Goal: Use online tool/utility: Use online tool/utility

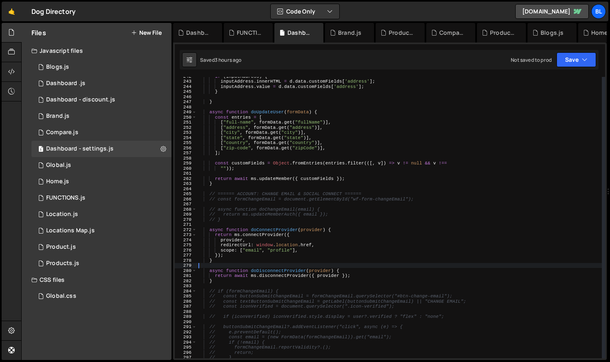
scroll to position [5772, 0]
click at [268, 300] on div "if ( inputAddress ) { inputAddress . innerHTML = d . data . customFields [ 'add…" at bounding box center [399, 219] width 405 height 291
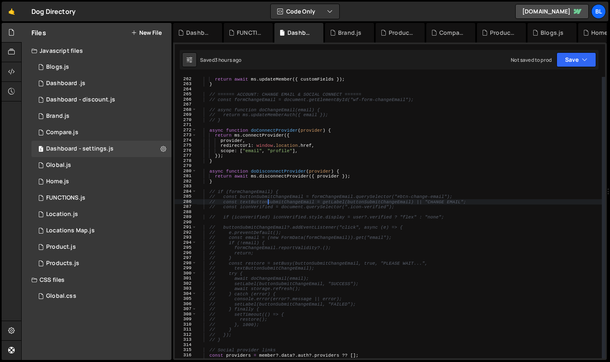
scroll to position [1334, 0]
click at [244, 195] on div "return await ms . updateMember ({ customFields }) ; } // ====== ACCOUNT: CHANGE…" at bounding box center [399, 221] width 405 height 291
type textarea "// const buttonSubmitChangeEmail = formChangeEmail.querySelector("#btn-change-e…"
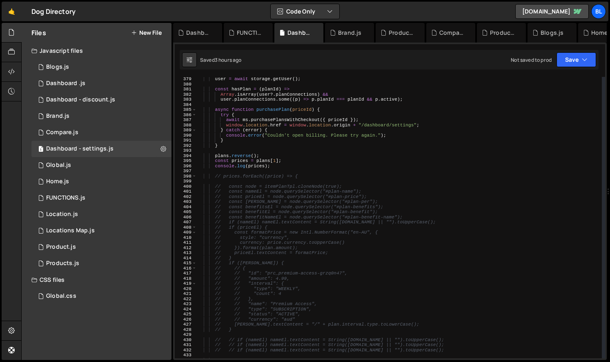
scroll to position [1934, 0]
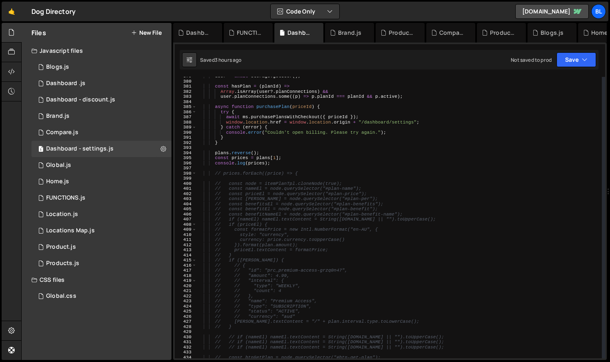
click at [228, 176] on div "user = await storage . getUser ( ) ; const hasPlan = ( planId ) => Array . isAr…" at bounding box center [399, 219] width 405 height 291
click at [250, 167] on div "user = await storage . getUser ( ) ; const hasPlan = ( planId ) => Array . isAr…" at bounding box center [399, 219] width 405 height 291
click at [276, 162] on div "user = await storage . getUser ( ) ; const hasPlan = ( planId ) => Array . isAr…" at bounding box center [399, 219] width 405 height 291
type textarea "console.log(prices);"
click at [228, 176] on div "user = await storage . getUser ( ) ; const hasPlan = ( planId ) => Array . isAr…" at bounding box center [399, 219] width 405 height 291
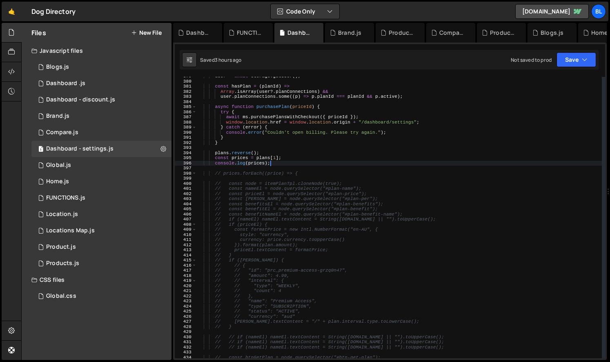
click at [228, 176] on div "user = await storage . getUser ( ) ; const hasPlan = ( planId ) => Array . isAr…" at bounding box center [399, 219] width 405 height 291
click at [229, 175] on div "user = await storage . getUser ( ) ; const hasPlan = ( planId ) => Array . isAr…" at bounding box center [399, 219] width 405 height 291
type textarea "// prices.forEach((price) => {"
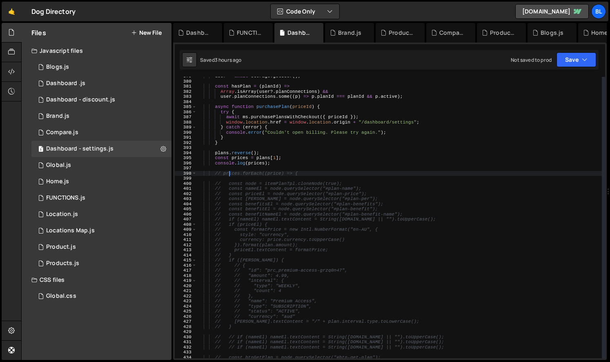
click at [229, 175] on div "user = await storage . getUser ( ) ; const hasPlan = ( planId ) => Array . isAr…" at bounding box center [399, 219] width 405 height 291
click at [277, 174] on div "user = await storage . getUser ( ) ; const hasPlan = ( planId ) => Array . isAr…" at bounding box center [399, 219] width 405 height 291
click at [246, 176] on div "user = await storage . getUser ( ) ; const hasPlan = ( planId ) => Array . isAr…" at bounding box center [399, 219] width 405 height 291
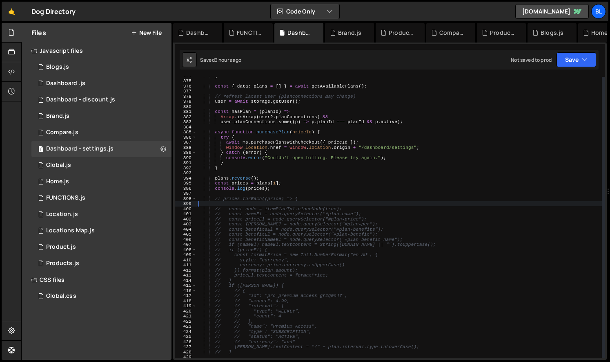
scroll to position [1909, 0]
click at [275, 200] on div "} const { data : plans = [ ] } = await getAvailablePlans ( ) ; // refresh lates…" at bounding box center [399, 218] width 405 height 291
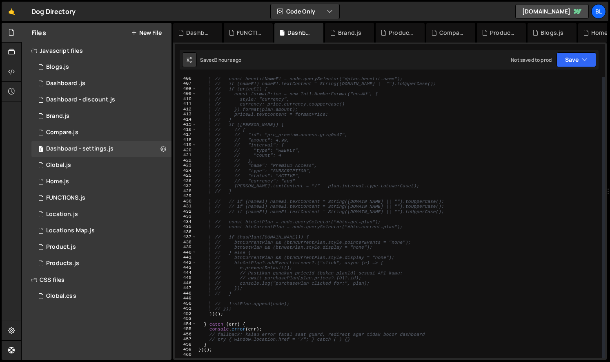
scroll to position [2070, 0]
click at [234, 310] on div "// const benefitNameEl = node.querySelector("#plan-benefit-name"); // if (nameE…" at bounding box center [399, 221] width 405 height 291
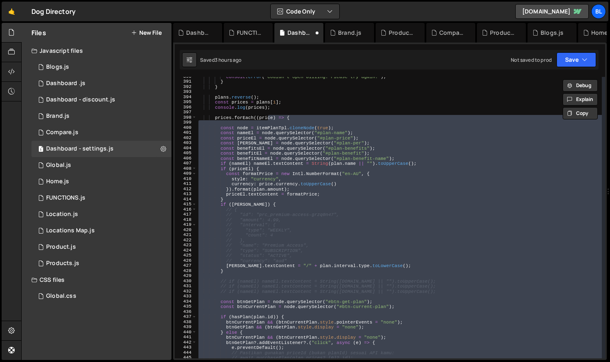
scroll to position [1981, 0]
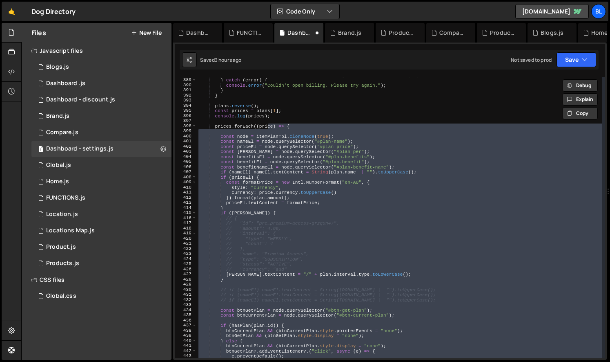
click at [282, 156] on div "window . location . href = window . location . origin + "/dashboard/settings" ;…" at bounding box center [399, 217] width 405 height 291
type textarea "const benefitsEl = node.querySelector("#plan-benefits");"
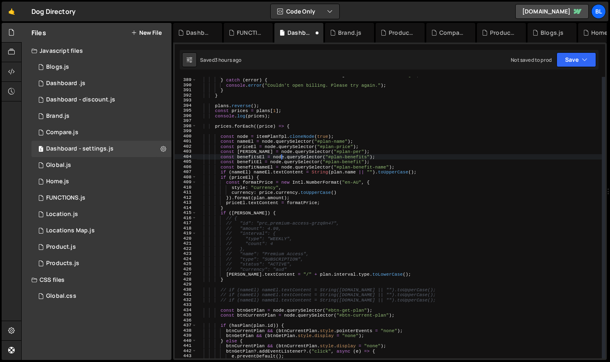
click at [227, 129] on div "window . location . href = window . location . origin + "/dashboard/settings" ;…" at bounding box center [399, 217] width 405 height 291
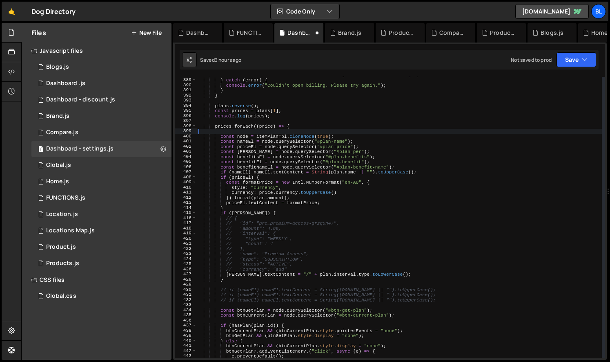
click at [223, 127] on div "window . location . href = window . location . origin + "/dashboard/settings" ;…" at bounding box center [399, 217] width 405 height 291
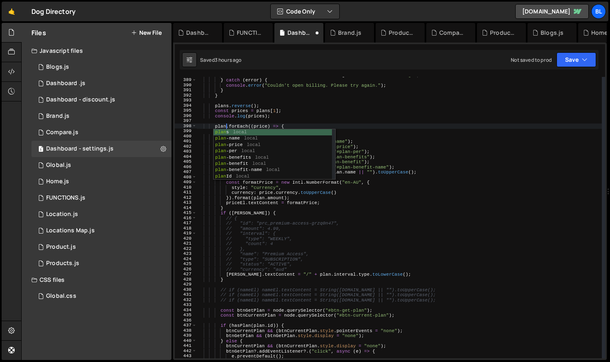
scroll to position [0, 2]
click at [303, 106] on div "window . location . href = window . location . origin + "/dashboard/settings" ;…" at bounding box center [399, 217] width 405 height 291
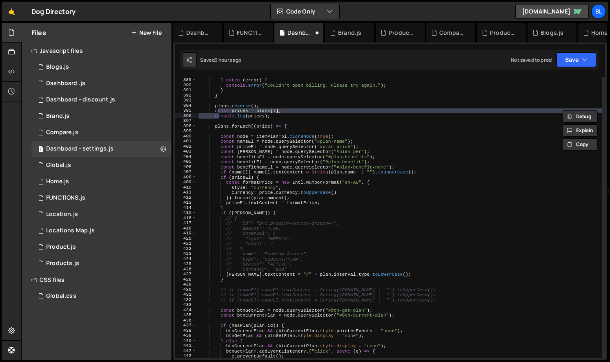
type textarea "// const prices = plans[1]; // console.log(prices);"
click at [221, 130] on div "window . location . href = window . location . origin + "/dashboard/settings" ;…" at bounding box center [399, 217] width 405 height 291
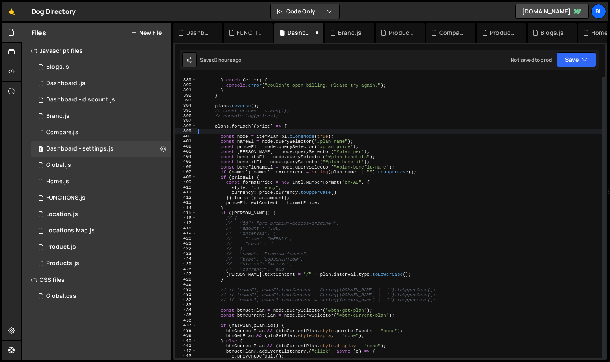
click at [226, 128] on div "window . location . href = window . location . origin + "/dashboard/settings" ;…" at bounding box center [399, 217] width 405 height 291
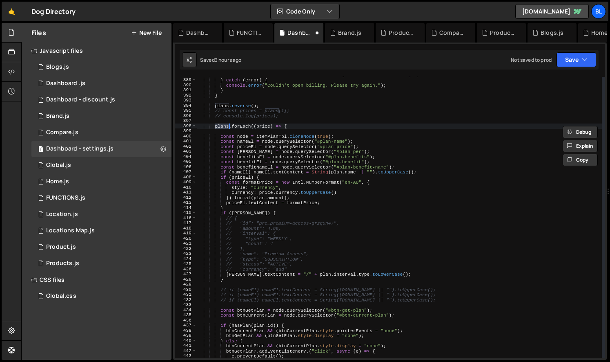
click at [267, 107] on div "window . location . href = window . location . origin + "/dashboard/settings" ;…" at bounding box center [399, 217] width 405 height 291
type textarea "plans.reverse();"
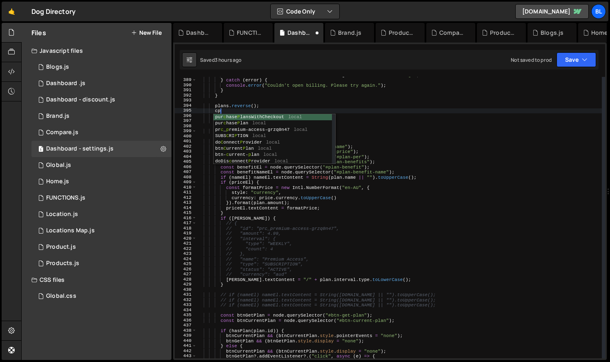
type textarea "c"
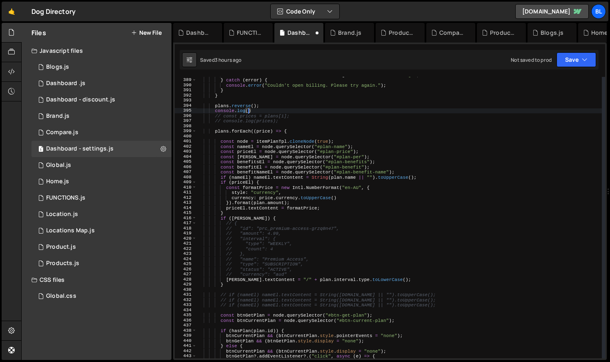
paste textarea "plans)"
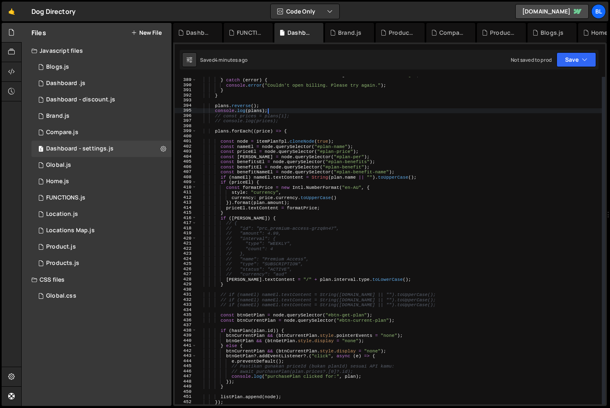
scroll to position [5725, 0]
click at [279, 285] on div "window . location . href = window . location . origin + "/dashboard/settings" ;…" at bounding box center [399, 241] width 405 height 338
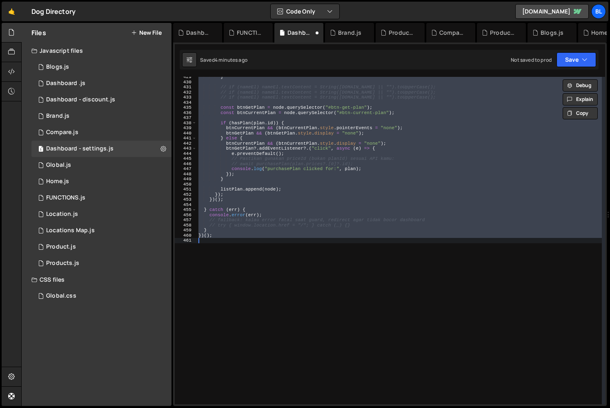
scroll to position [1849, 0]
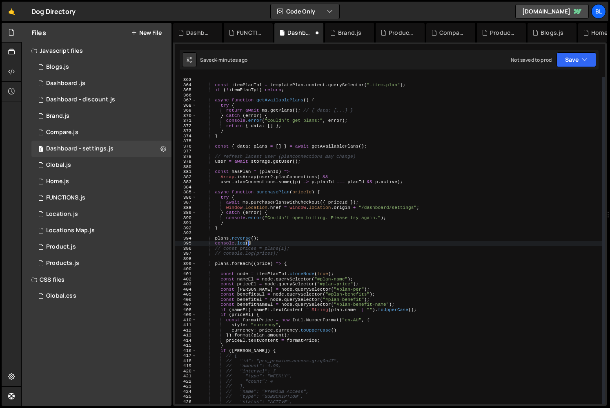
type textarea "console.log"
type textarea "cp"
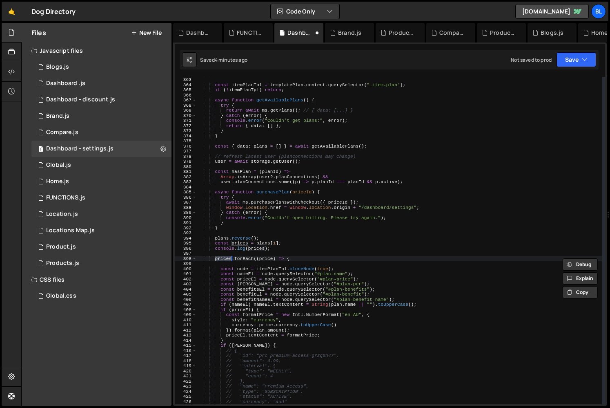
scroll to position [2140, 0]
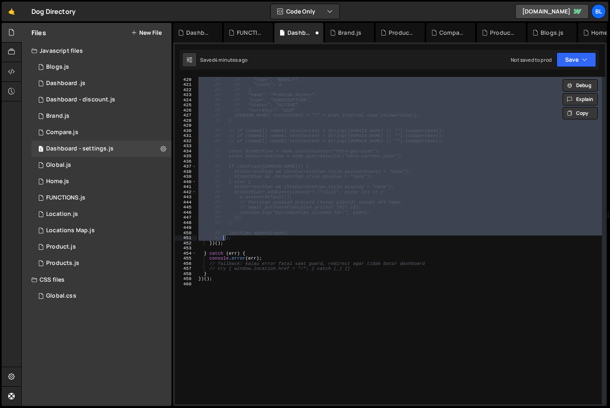
type textarea "// });"
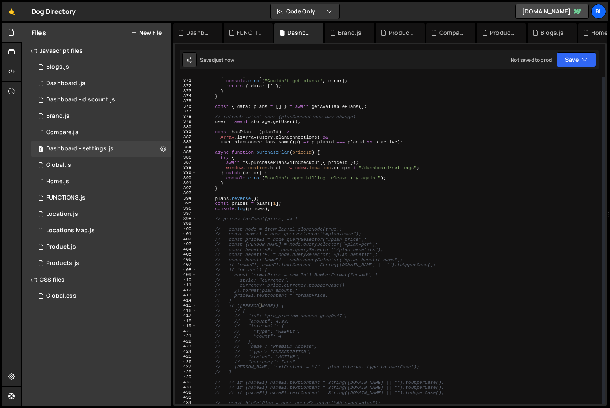
scroll to position [1889, 0]
click at [298, 213] on div "} catch ( error ) { console . error ( "Couldn't get plans:" , error ) ; return …" at bounding box center [399, 242] width 405 height 338
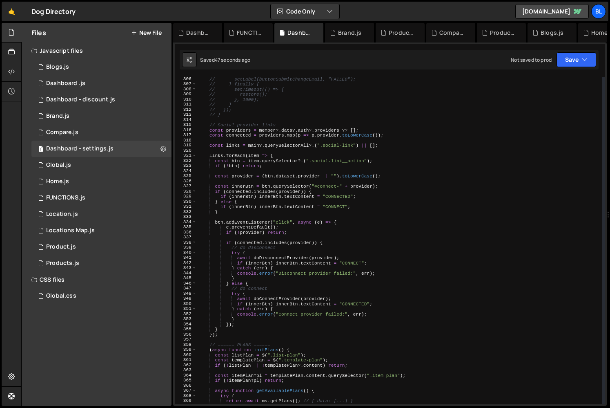
scroll to position [1555, 0]
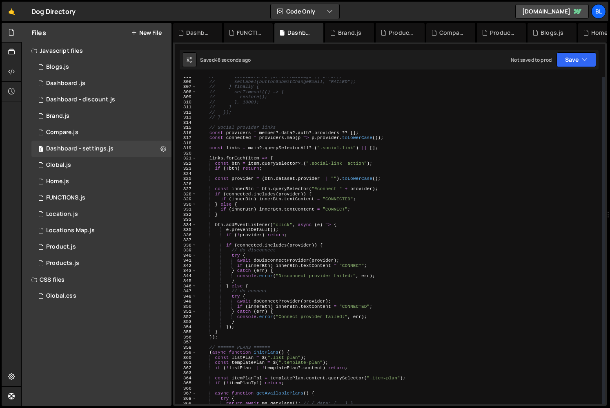
click at [239, 329] on div "// console.error(error?.message || error); // setLabel(buttonSubmitChangeEmail,…" at bounding box center [399, 243] width 405 height 338
click at [246, 326] on div "// console.error(error?.message || error); // setLabel(buttonSubmitChangeEmail,…" at bounding box center [399, 243] width 405 height 338
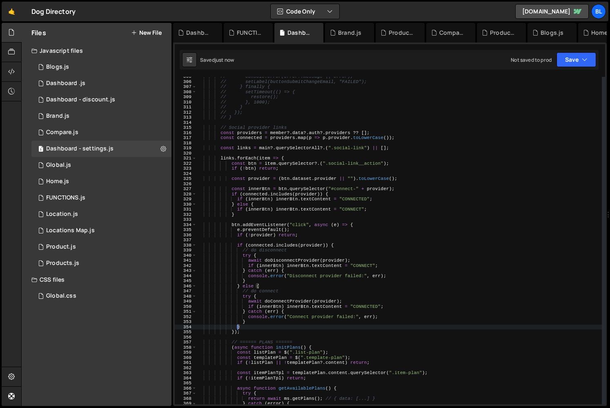
click at [274, 284] on div "// console.error(error?.message || error); // setLabel(buttonSubmitChangeEmail,…" at bounding box center [399, 243] width 405 height 338
click at [300, 248] on div "// console.error(error?.message || error); // setLabel(buttonSubmitChangeEmail,…" at bounding box center [399, 243] width 405 height 338
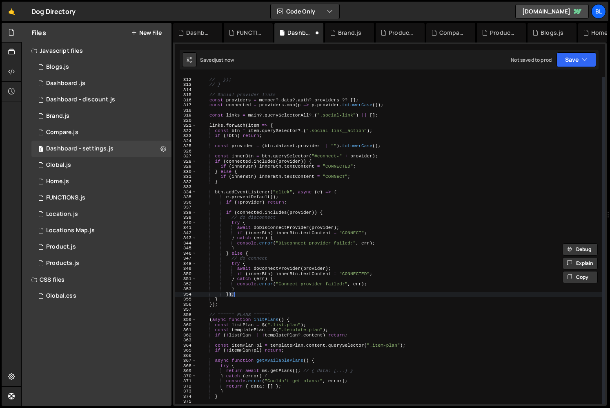
scroll to position [1585, 0]
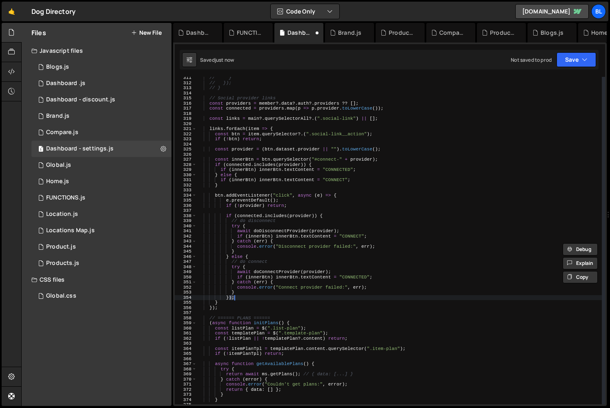
click at [257, 291] on div "// } // }); // } // Social provider links const providers = member ?. data ?. a…" at bounding box center [399, 244] width 405 height 338
click at [250, 296] on div "// } // }); // } // Social provider links const providers = member ?. data ?. a…" at bounding box center [399, 244] width 405 height 338
click at [255, 264] on div "// } // }); // } // Social provider links const providers = member ?. data ?. a…" at bounding box center [399, 244] width 405 height 338
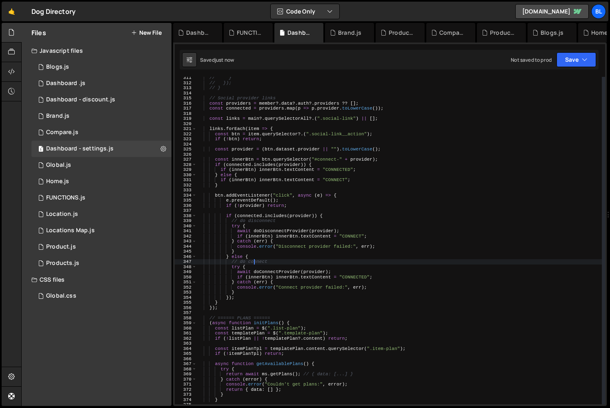
click at [242, 293] on div "// } // }); // } // Social provider links const providers = member ?. data ?. a…" at bounding box center [399, 244] width 405 height 338
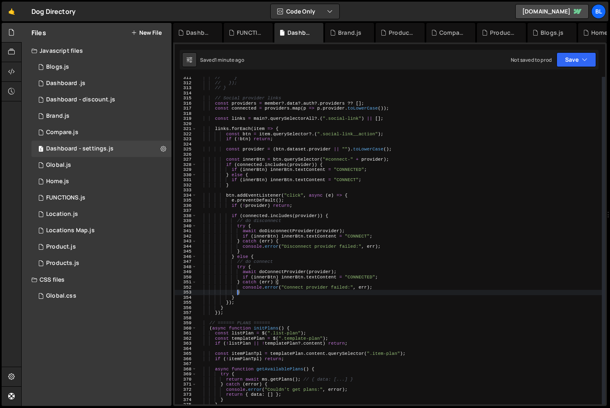
click at [255, 308] on div "// } // }); // } // Social provider links const providers = member ?. data ?. a…" at bounding box center [399, 244] width 405 height 338
type textarea "}"
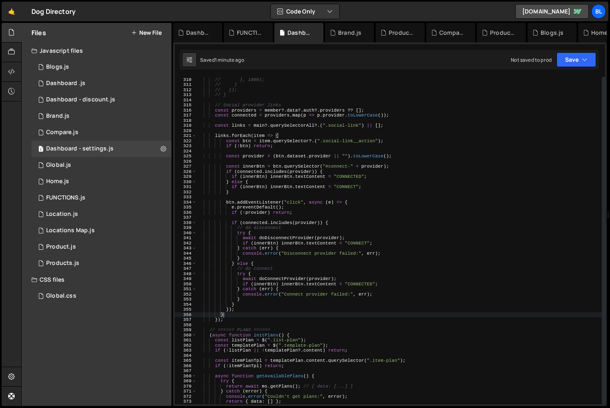
scroll to position [1583, 0]
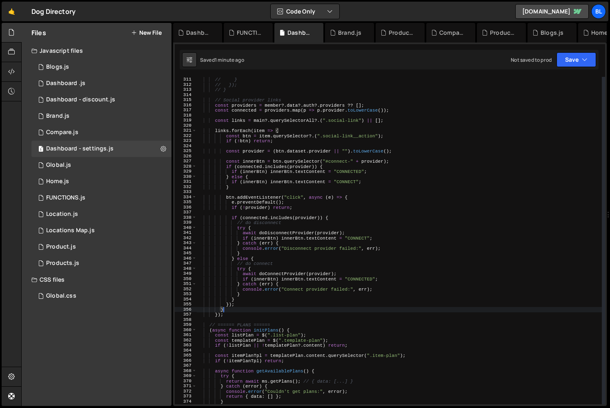
click at [288, 128] on div "// }, 1000); // } // }); // } // Social provider links const providers = member…" at bounding box center [399, 241] width 405 height 338
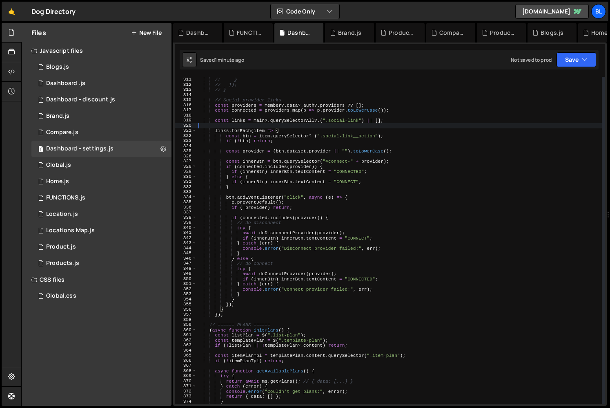
scroll to position [0, 0]
click at [285, 131] on div "// }, 1000); // } // }); // } // Social provider links const providers = member…" at bounding box center [399, 241] width 405 height 338
click at [235, 311] on div "// }, 1000); // } // }); // } // Social provider links const providers = member…" at bounding box center [399, 241] width 405 height 338
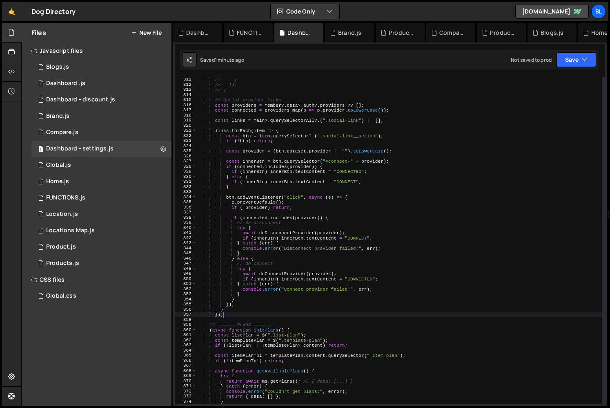
type textarea "}"
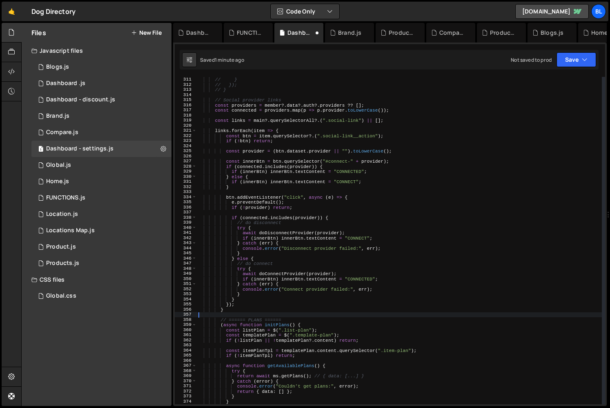
type textarea "}"
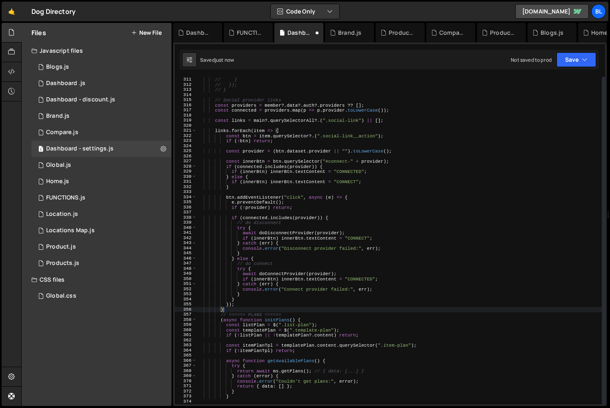
click at [364, 193] on div "// }, 1000); // } // }); // } // Social provider links const providers = member…" at bounding box center [399, 241] width 405 height 338
click at [302, 129] on div "// }, 1000); // } // }); // } // Social provider links const providers = member…" at bounding box center [399, 241] width 405 height 338
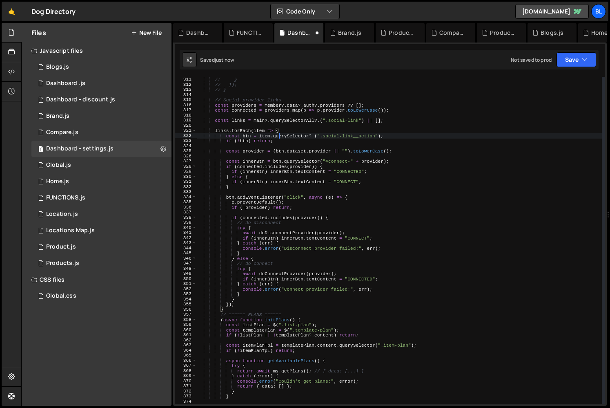
type textarea "if (!btn) return;"
type textarea "const provider = (btn.dataset.provider || "").toLowerCase();"
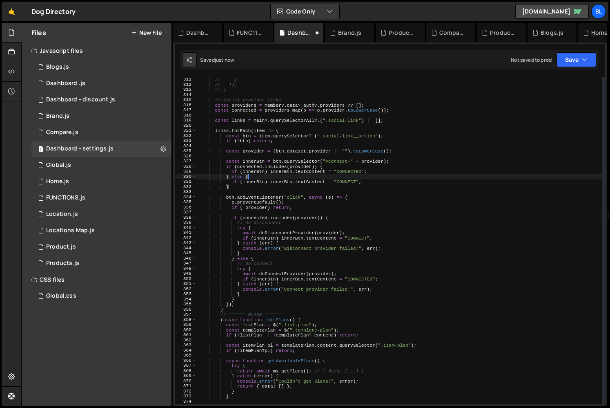
click at [360, 197] on div "// }, 1000); // } // }); // } // Social provider links const providers = member…" at bounding box center [399, 241] width 405 height 338
click at [333, 219] on div "// }, 1000); // } // }); // } // Social provider links const providers = member…" at bounding box center [399, 241] width 405 height 338
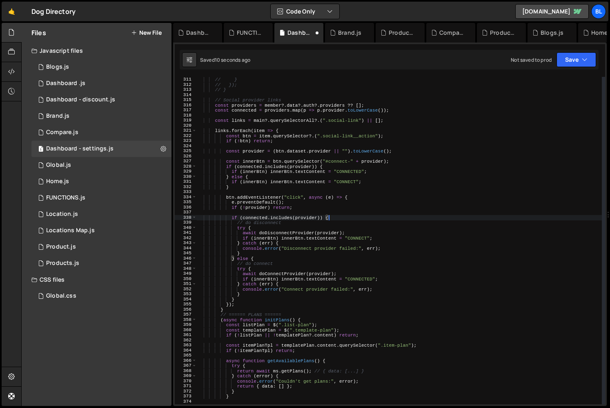
click at [271, 257] on div "// }, 1000); // } // }); // } // Social provider links const providers = member…" at bounding box center [399, 241] width 405 height 338
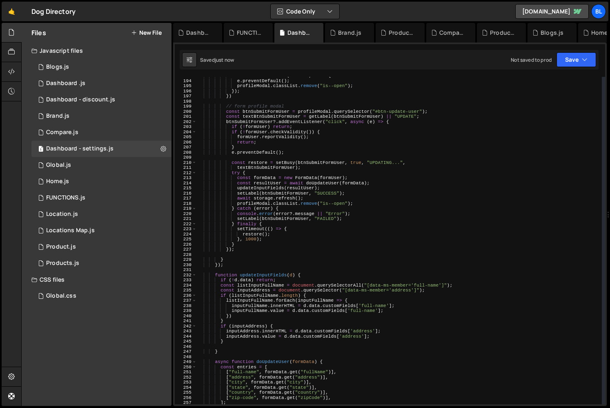
scroll to position [985, 0]
click at [261, 331] on div "btn . addEventListener ( "click" , e => { e . preventDefault ( ) ; profileModal…" at bounding box center [399, 241] width 405 height 338
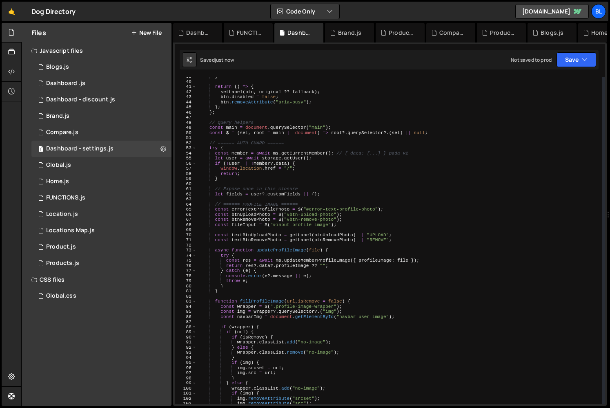
scroll to position [0, 0]
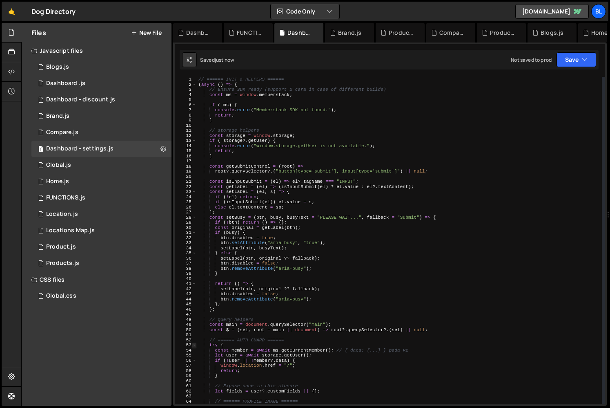
click at [193, 342] on span at bounding box center [194, 344] width 4 height 5
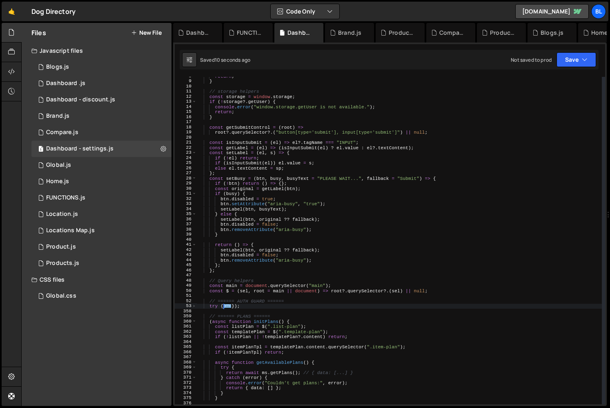
scroll to position [39, 0]
click at [195, 319] on span at bounding box center [194, 321] width 4 height 5
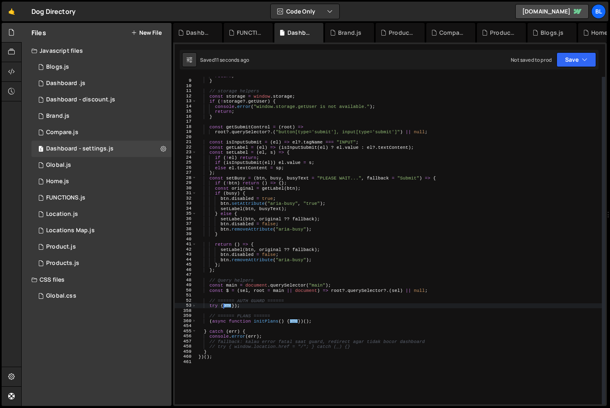
scroll to position [67, 0]
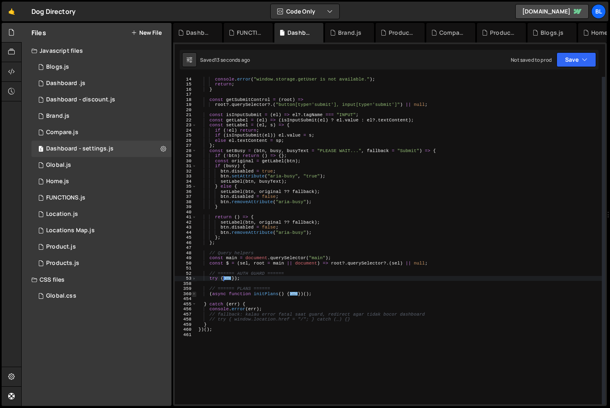
click at [194, 291] on span at bounding box center [194, 293] width 4 height 5
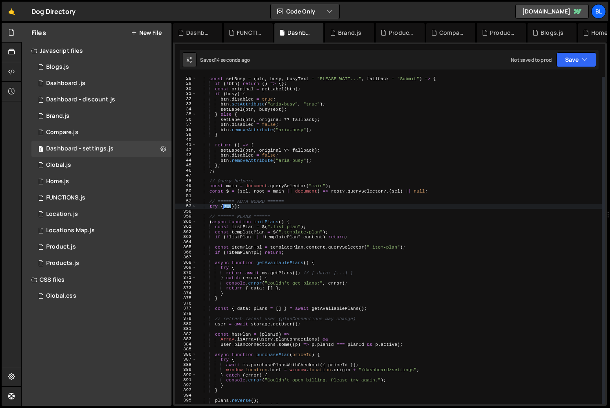
scroll to position [142, 0]
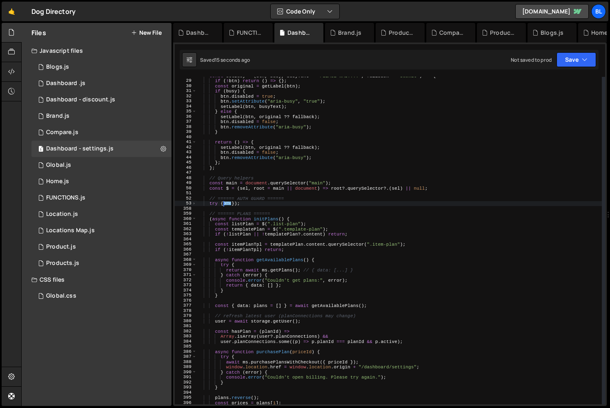
click at [298, 216] on div "const setBusy = ( btn , busy , busyText = "PLEASE WAIT..." , fallback = "Submit…" at bounding box center [399, 242] width 405 height 338
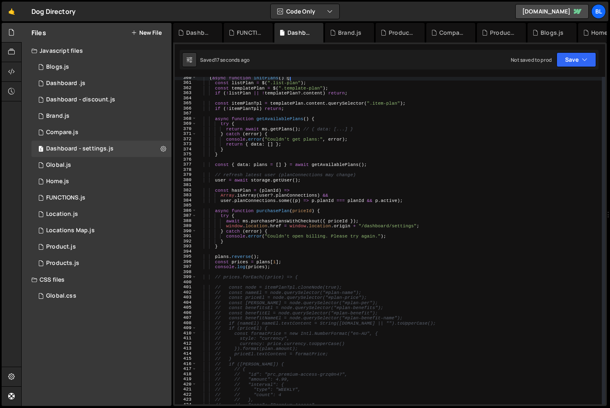
scroll to position [282, 0]
click at [244, 247] on div "( async function initPlans ( ) { const listPlan = $ ( ".list-plan" ) ; const te…" at bounding box center [399, 245] width 405 height 338
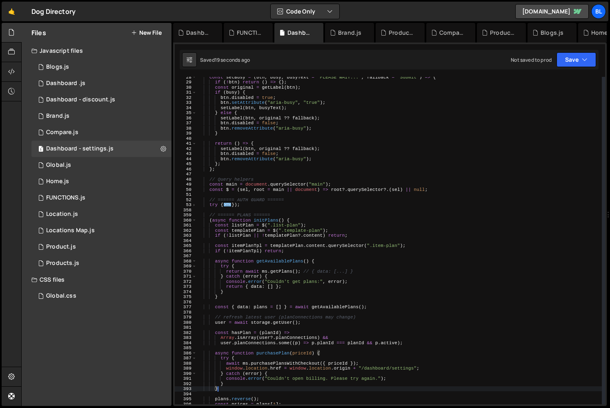
scroll to position [122, 0]
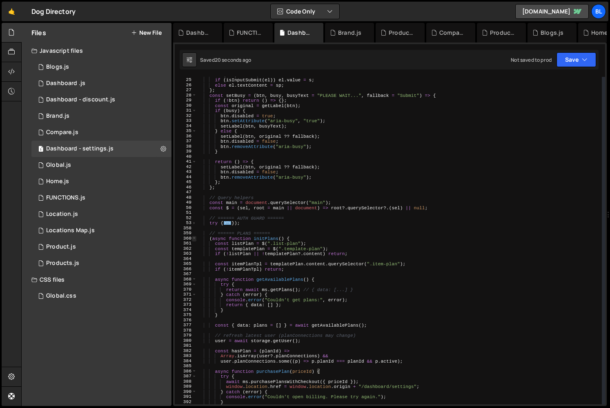
click at [195, 239] on span at bounding box center [194, 238] width 4 height 5
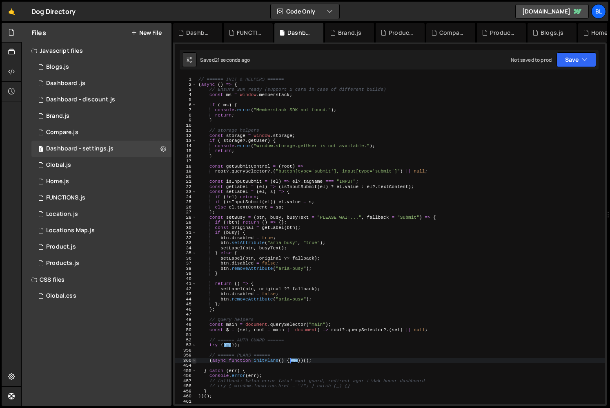
scroll to position [0, 0]
click at [193, 343] on span at bounding box center [194, 344] width 4 height 5
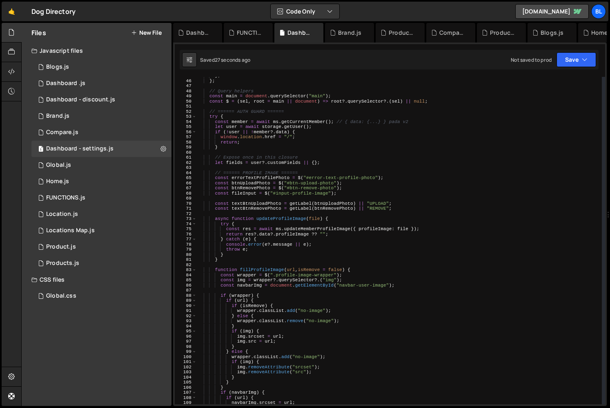
scroll to position [233, 0]
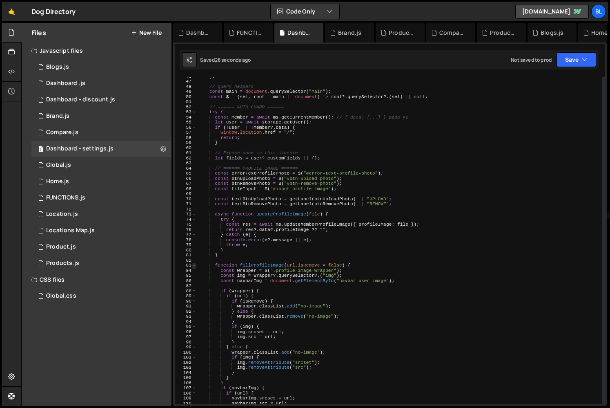
click at [194, 263] on span at bounding box center [194, 265] width 4 height 5
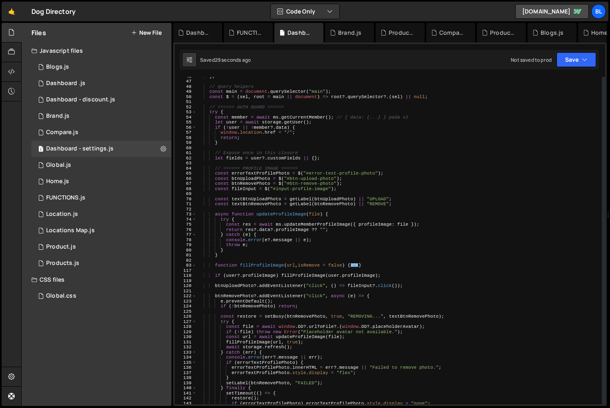
click at [194, 211] on div "72" at bounding box center [186, 209] width 22 height 5
click at [196, 215] on span at bounding box center [194, 214] width 4 height 5
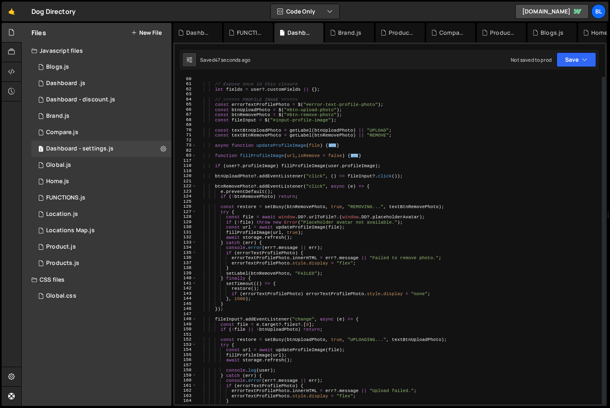
scroll to position [302, 0]
click at [195, 181] on div "121" at bounding box center [186, 181] width 22 height 5
click at [195, 183] on span at bounding box center [194, 185] width 4 height 5
click at [194, 183] on span at bounding box center [194, 185] width 4 height 5
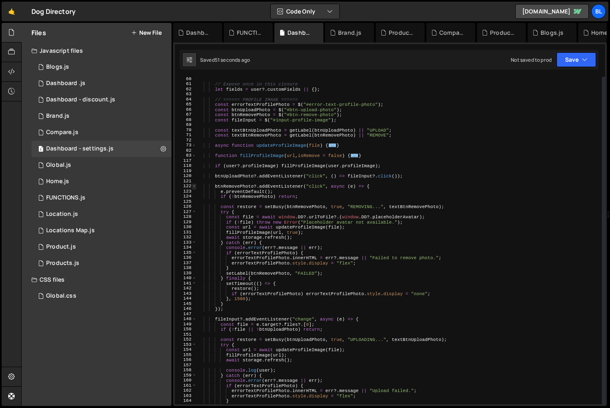
click at [194, 183] on span at bounding box center [194, 185] width 4 height 5
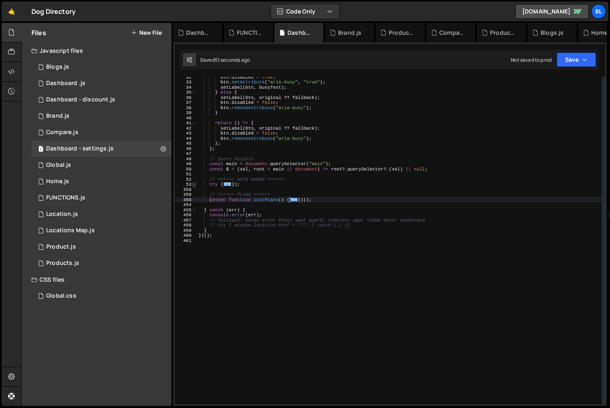
scroll to position [161, 0]
click at [193, 199] on span at bounding box center [194, 199] width 4 height 5
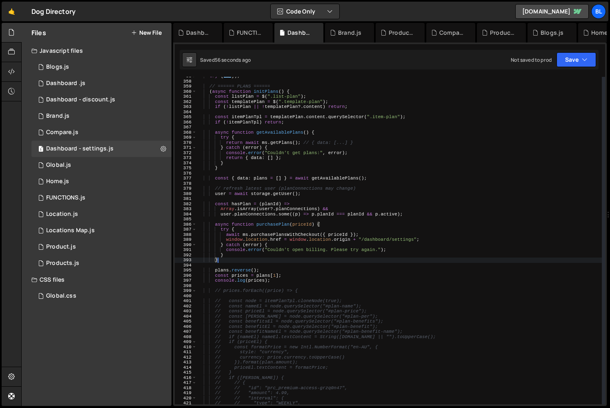
scroll to position [269, 0]
click at [195, 223] on span at bounding box center [194, 224] width 4 height 5
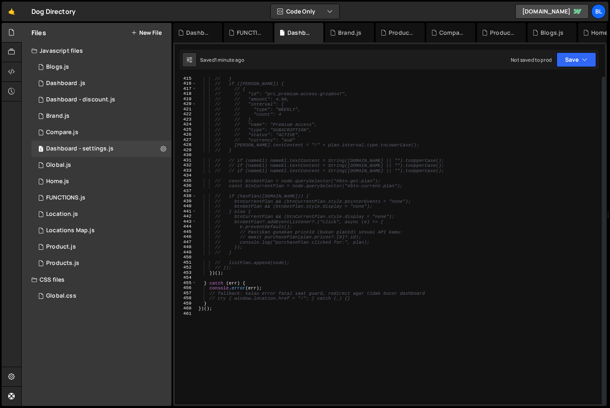
scroll to position [528, 0]
click at [226, 268] on div "// } // if ([PERSON_NAME]) { // // { // // "id": "prc_premium-access-grzq0n47",…" at bounding box center [399, 244] width 405 height 338
click at [232, 270] on div "// } // if ([PERSON_NAME]) { // // { // // "id": "prc_premium-access-grzq0n47",…" at bounding box center [399, 244] width 405 height 338
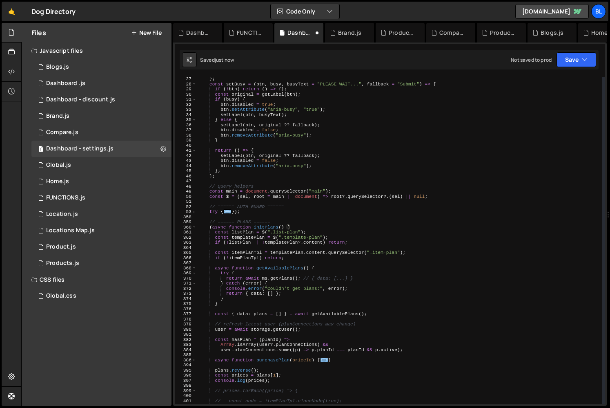
scroll to position [132, 0]
click at [194, 213] on span at bounding box center [194, 213] width 4 height 5
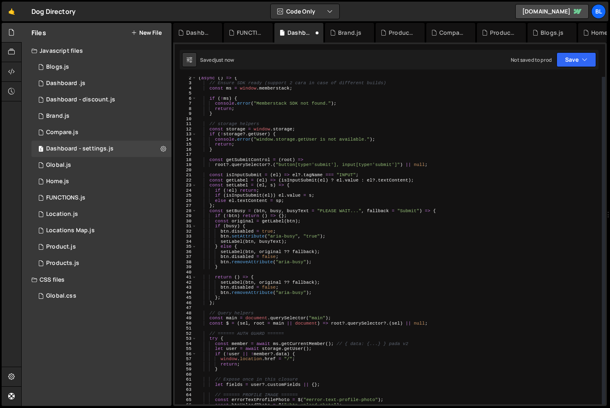
scroll to position [0, 0]
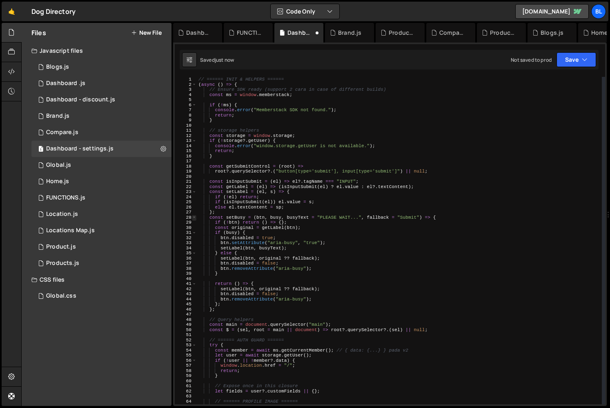
click at [196, 215] on span at bounding box center [194, 217] width 4 height 5
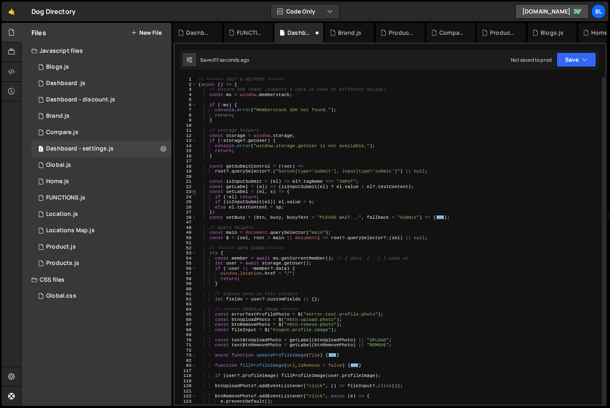
click at [194, 191] on span at bounding box center [194, 191] width 4 height 5
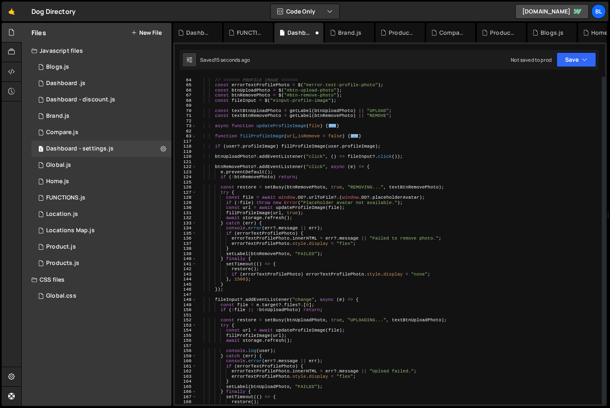
scroll to position [214, 0]
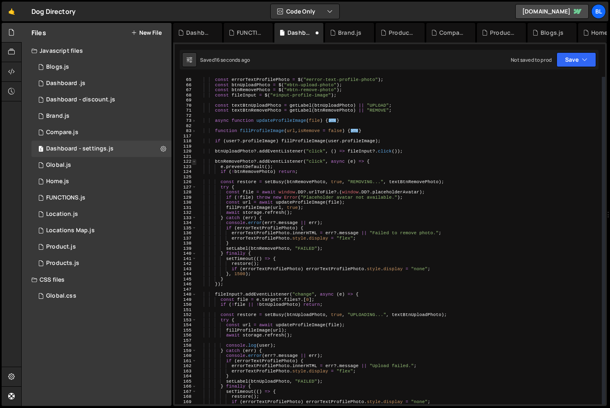
click at [194, 159] on span at bounding box center [194, 161] width 4 height 5
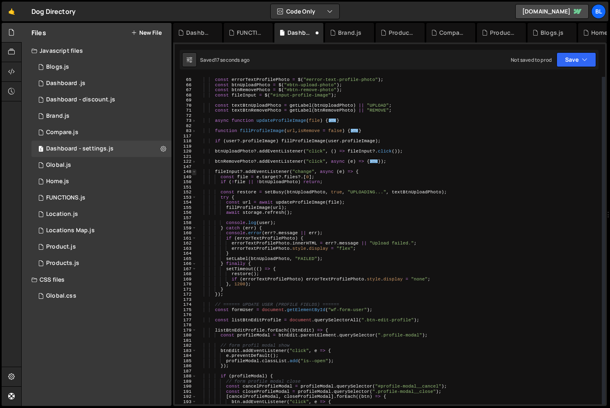
click at [194, 171] on span at bounding box center [194, 171] width 4 height 5
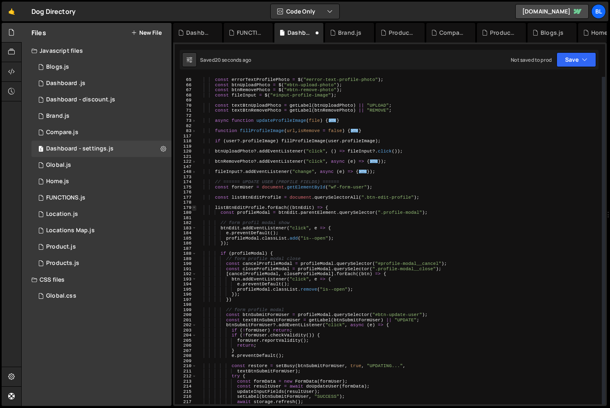
click at [194, 205] on span at bounding box center [194, 207] width 4 height 5
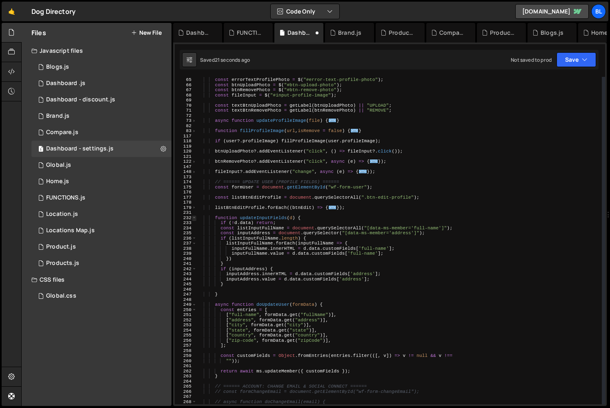
click at [194, 217] on span at bounding box center [194, 217] width 4 height 5
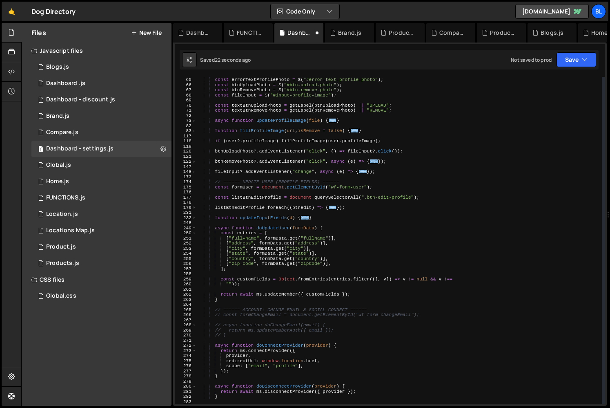
click at [195, 224] on div "248" at bounding box center [186, 222] width 22 height 5
click at [194, 226] on span at bounding box center [194, 228] width 4 height 5
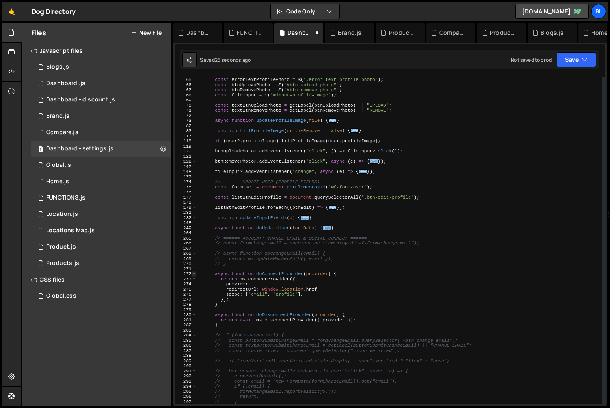
click at [194, 272] on span at bounding box center [194, 273] width 4 height 5
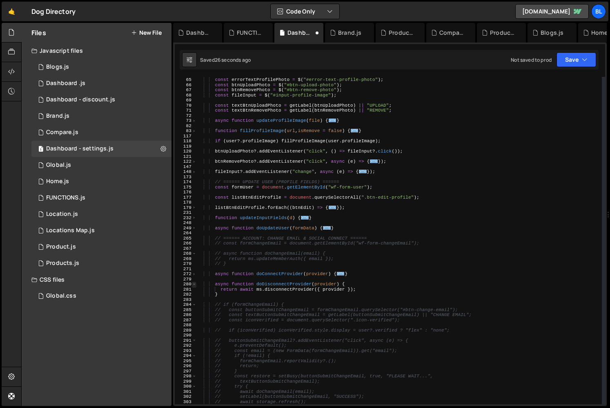
click at [194, 282] on span at bounding box center [194, 284] width 4 height 5
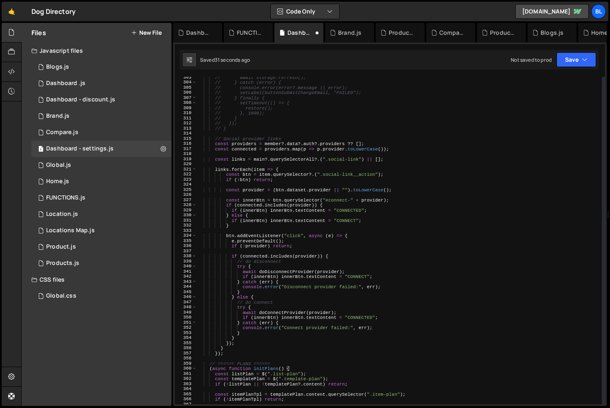
scroll to position [528, 0]
click at [284, 168] on div "// await storage.refresh(); // } catch (error) { // console.error(error?.messag…" at bounding box center [399, 244] width 405 height 338
click at [228, 351] on div "// await storage.refresh(); // } catch (error) { // console.error(error?.messag…" at bounding box center [399, 244] width 405 height 338
click at [194, 361] on span at bounding box center [194, 368] width 4 height 5
click at [195, 361] on span at bounding box center [194, 368] width 4 height 5
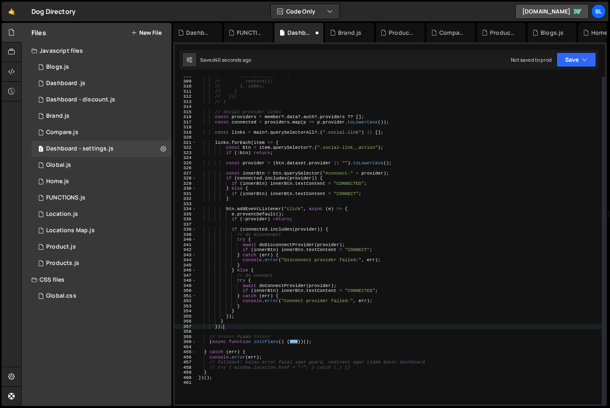
scroll to position [563, 0]
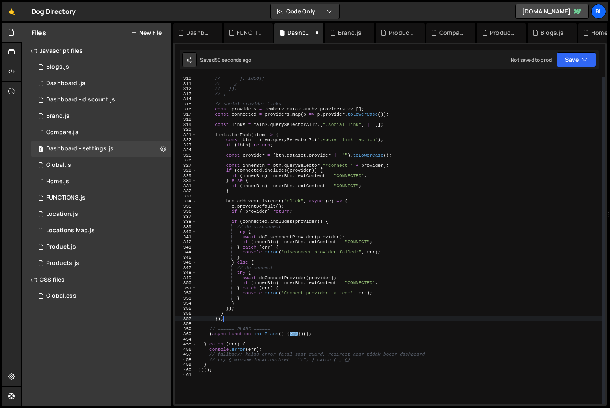
click at [259, 321] on div "// }, 1000); // } // }); // } // Social provider links const providers = member…" at bounding box center [399, 245] width 405 height 338
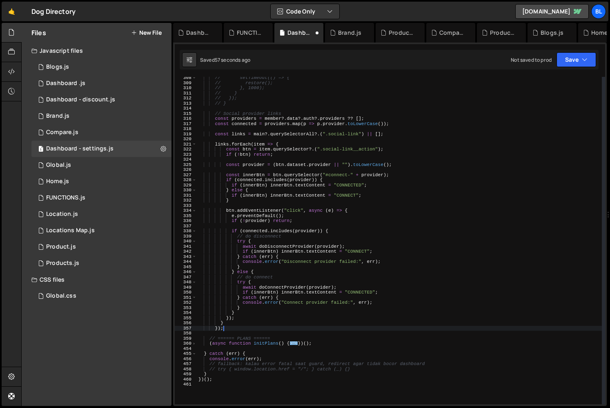
scroll to position [552, 0]
click at [238, 322] on div "// setTimeout(() => { // restore(); // }, 1000); // } // }); // } // Social pro…" at bounding box center [399, 245] width 405 height 338
click at [231, 330] on div "// setTimeout(() => { // restore(); // }, 1000); // } // }); // } // Social pro…" at bounding box center [399, 245] width 405 height 338
click at [286, 152] on div "// setTimeout(() => { // restore(); // }, 1000); // } // }); // } // Social pro…" at bounding box center [399, 245] width 405 height 338
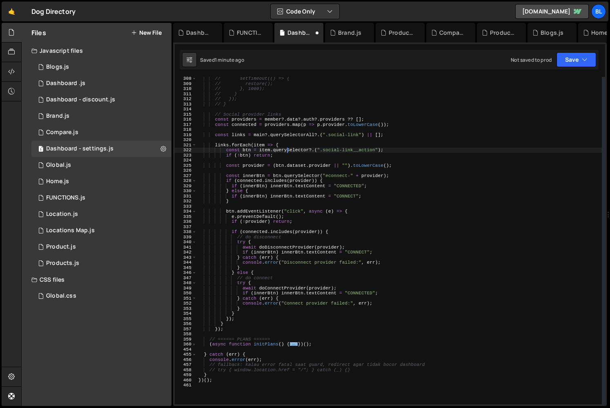
click at [268, 194] on div "// setTimeout(() => { // restore(); // }, 1000); // } // }); // } // Social pro…" at bounding box center [399, 245] width 405 height 338
click at [250, 178] on div "// setTimeout(() => { // restore(); // }, 1000); // } // }); // } // Social pro…" at bounding box center [399, 245] width 405 height 338
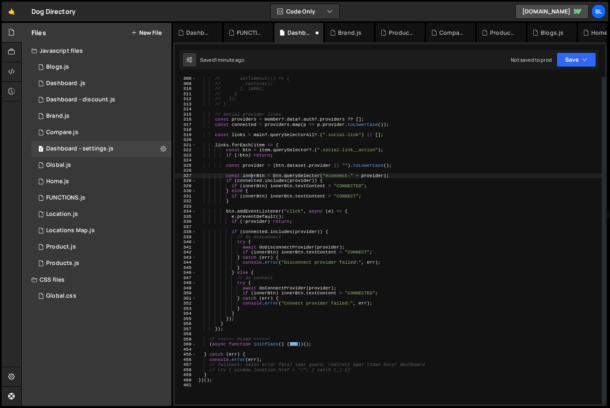
click at [247, 195] on div "// setTimeout(() => { // restore(); // }, 1000); // } // }); // } // Social pro…" at bounding box center [399, 245] width 405 height 338
click at [242, 197] on div "// setTimeout(() => { // restore(); // }, 1000); // } // }); // } // Social pro…" at bounding box center [399, 245] width 405 height 338
click at [241, 200] on div "// setTimeout(() => { // restore(); // }, 1000); // } // }); // } // Social pro…" at bounding box center [399, 245] width 405 height 338
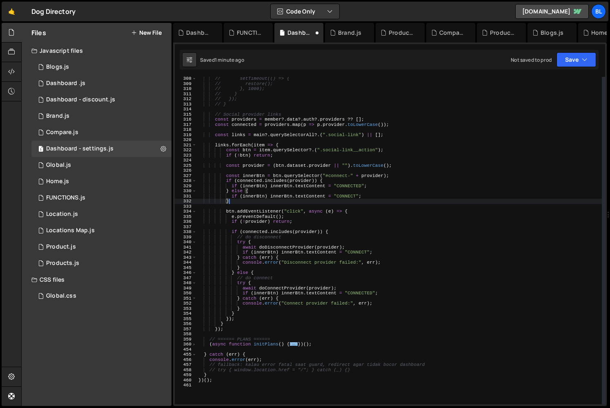
click at [311, 185] on div "// setTimeout(() => { // restore(); // }, 1000); // } // }); // } // Social pro…" at bounding box center [399, 245] width 405 height 338
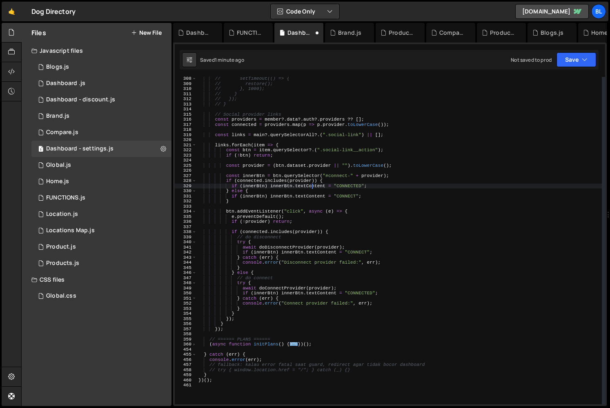
click at [335, 181] on div "// setTimeout(() => { // restore(); // }, 1000); // } // }); // } // Social pro…" at bounding box center [399, 245] width 405 height 338
click at [298, 186] on div "// setTimeout(() => { // restore(); // }, 1000); // } // }); // } // Social pro…" at bounding box center [399, 245] width 405 height 338
click at [276, 198] on div "// setTimeout(() => { // restore(); // }, 1000); // } // }); // } // Social pro…" at bounding box center [399, 245] width 405 height 338
click at [250, 181] on div "// setTimeout(() => { // restore(); // }, 1000); // } // }); // } // Social pro…" at bounding box center [399, 245] width 405 height 338
click at [262, 182] on div "// setTimeout(() => { // restore(); // }, 1000); // } // }); // } // Social pro…" at bounding box center [399, 245] width 405 height 338
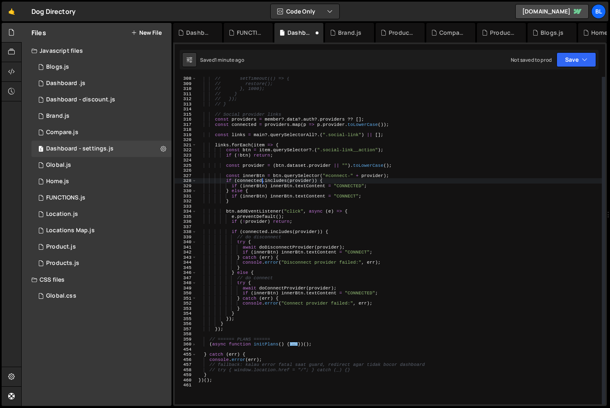
click at [287, 198] on div "// setTimeout(() => { // restore(); // }, 1000); // } // }); // } // Social pro…" at bounding box center [399, 245] width 405 height 338
click at [289, 197] on div "// setTimeout(() => { // restore(); // }, 1000); // } // }); // } // Social pro…" at bounding box center [399, 245] width 405 height 338
click at [282, 220] on div "// setTimeout(() => { // restore(); // }, 1000); // } // }); // } // Social pro…" at bounding box center [399, 245] width 405 height 338
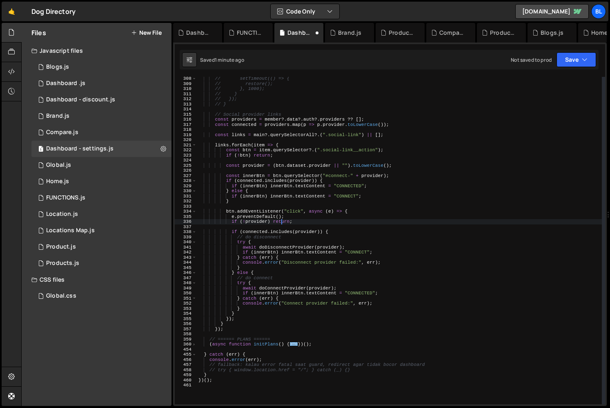
click at [291, 215] on div "// setTimeout(() => { // restore(); // }, 1000); // } // }); // } // Social pro…" at bounding box center [399, 245] width 405 height 338
click at [262, 195] on div "// setTimeout(() => { // restore(); // }, 1000); // } // }); // } // Social pro…" at bounding box center [399, 245] width 405 height 338
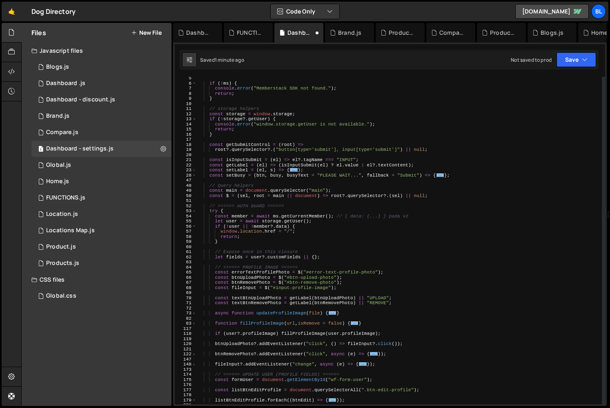
scroll to position [0, 0]
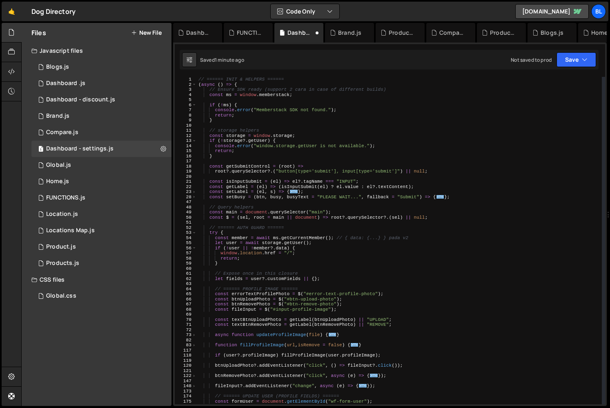
click at [226, 261] on div "// ====== INIT & HELPERS ====== ( async ( ) => { // Ensure SDK ready (support 2…" at bounding box center [399, 246] width 405 height 338
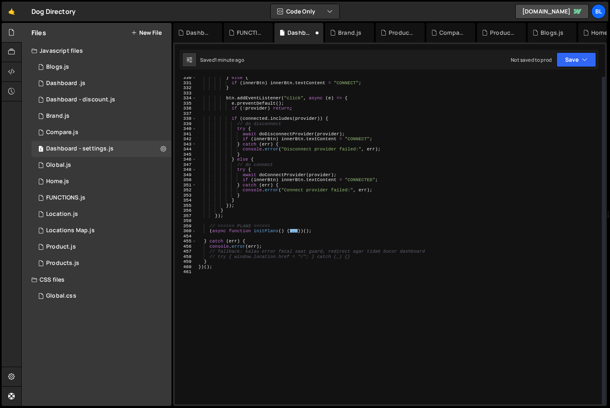
scroll to position [668, 0]
click at [217, 257] on div "} else { if ( innerBtn ) innerBtn . textContent = "CONNECT" ; } btn . addEventL…" at bounding box center [399, 242] width 405 height 338
click at [326, 231] on div "} else { if ( innerBtn ) innerBtn . textContent = "CONNECT" ; } btn . addEventL…" at bounding box center [399, 242] width 405 height 338
click at [324, 228] on div "} else { if ( innerBtn ) innerBtn . textContent = "CONNECT" ; } btn . addEventL…" at bounding box center [399, 242] width 405 height 338
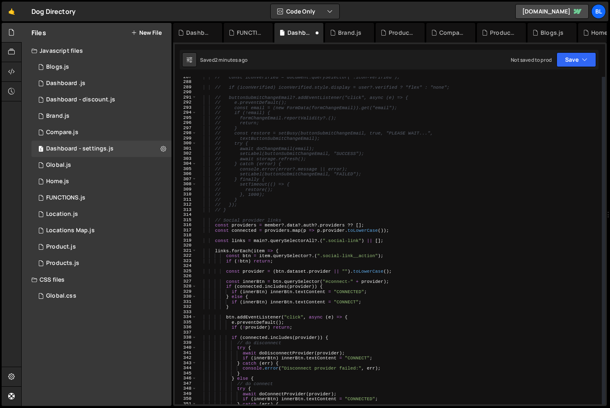
scroll to position [474, 0]
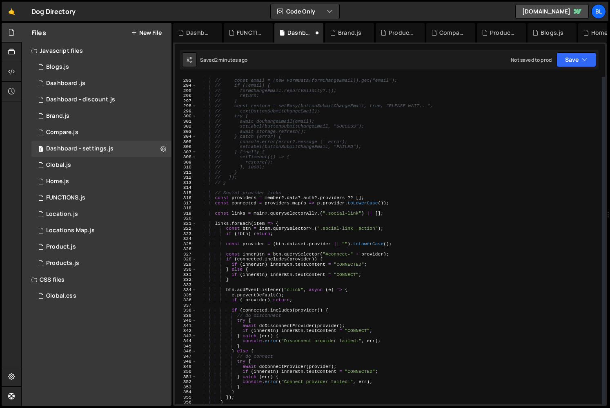
click at [289, 273] on div "// e.preventDefault(); // const email = (new FormData(formChangeEmail)).get("em…" at bounding box center [399, 242] width 405 height 338
type textarea "if (innerBtn) innerBtn.textContent = "CONNECT";"
click at [286, 282] on div "// e.preventDefault(); // const email = (new FormData(formChangeEmail)).get("em…" at bounding box center [399, 242] width 405 height 338
click at [269, 282] on div "// e.preventDefault(); // const email = (new FormData(formChangeEmail)).get("em…" at bounding box center [399, 242] width 405 height 338
type textarea "}"
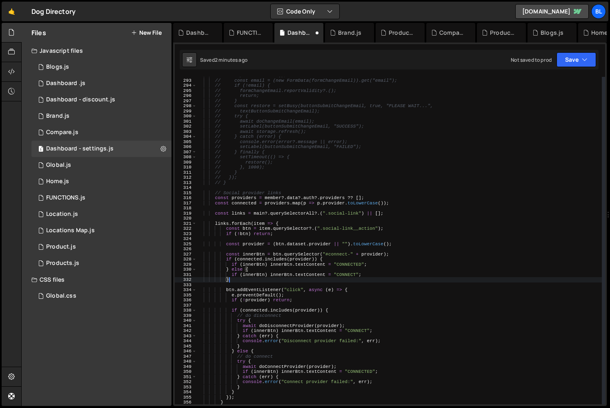
click at [255, 282] on div "// e.preventDefault(); // const email = (new FormData(formChangeEmail)).get("em…" at bounding box center [399, 242] width 405 height 338
click at [252, 280] on div "// e.preventDefault(); // const email = (new FormData(formChangeEmail)).get("em…" at bounding box center [399, 242] width 405 height 338
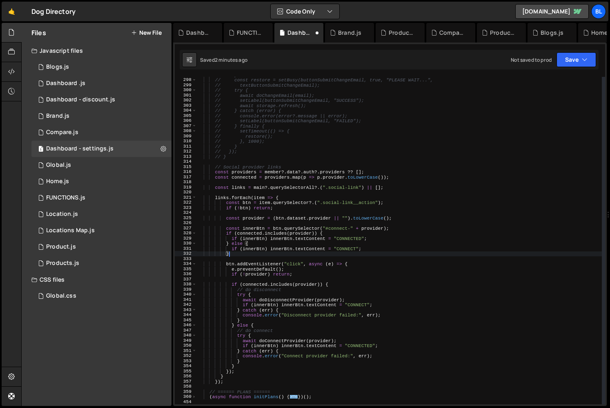
scroll to position [500, 0]
click at [339, 284] on div "// } // const restore = setBusy(buttonSubmitChangeEmail, true, "PLEASE WAIT..."…" at bounding box center [399, 241] width 405 height 338
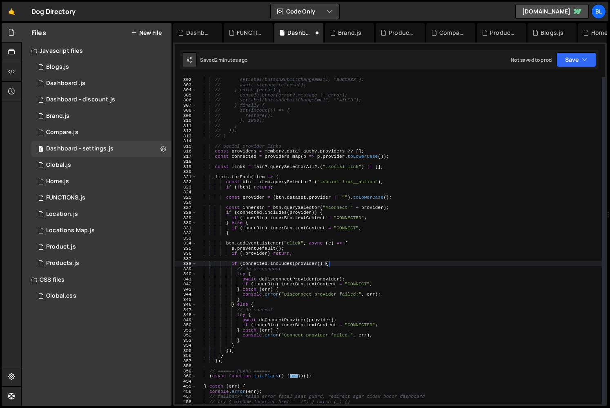
scroll to position [521, 0]
click at [250, 348] on div "// await doChangeEmail(email); // setLabel(buttonSubmitChangeEmail, "SUCCESS");…" at bounding box center [399, 241] width 405 height 338
type textarea "}"
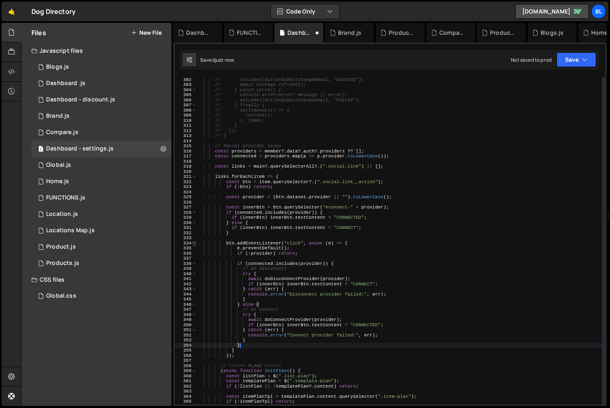
click at [196, 241] on span at bounding box center [194, 243] width 4 height 5
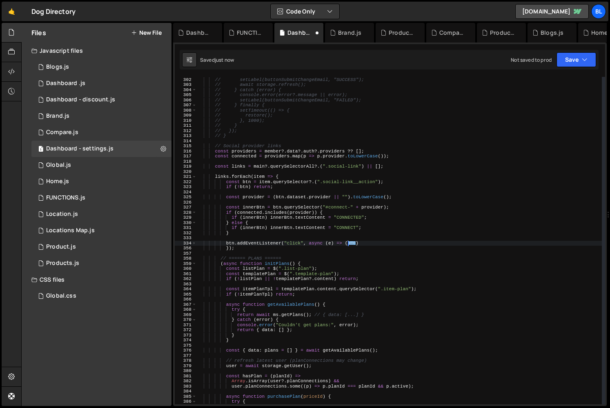
click at [241, 244] on div "// await doChangeEmail(email); // setLabel(buttonSubmitChangeEmail, "SUCCESS");…" at bounding box center [399, 241] width 405 height 338
click at [285, 174] on div "// await doChangeEmail(email); // setLabel(buttonSubmitChangeEmail, "SUCCESS");…" at bounding box center [399, 241] width 405 height 338
click at [239, 249] on div "// await doChangeEmail(email); // setLabel(buttonSubmitChangeEmail, "SUCCESS");…" at bounding box center [399, 241] width 405 height 338
type textarea "});"
click at [194, 239] on div "333" at bounding box center [186, 237] width 22 height 5
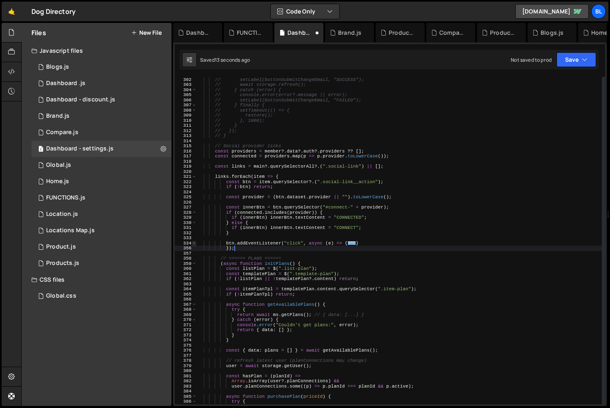
click at [194, 242] on span at bounding box center [194, 243] width 4 height 5
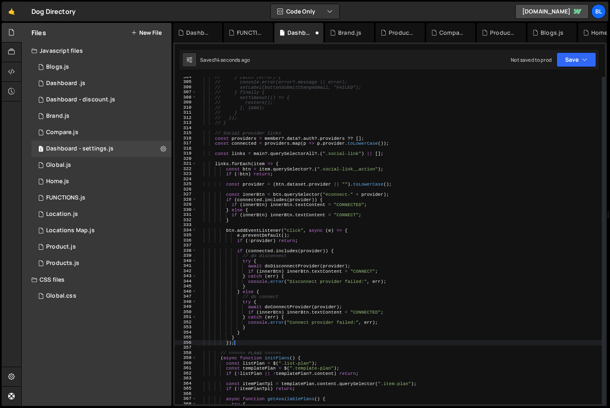
scroll to position [1551, 0]
click at [358, 226] on div "// } catch (error) { // console.error(error?.message || error); // setLabel(but…" at bounding box center [399, 243] width 405 height 338
click at [248, 345] on div "// } catch (error) { // console.error(error?.message || error); // setLabel(but…" at bounding box center [399, 243] width 405 height 338
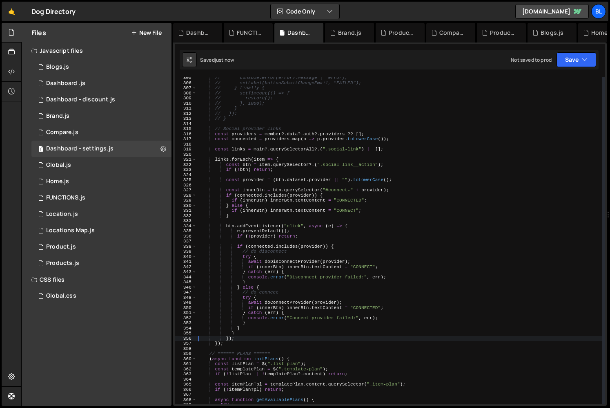
scroll to position [1563, 0]
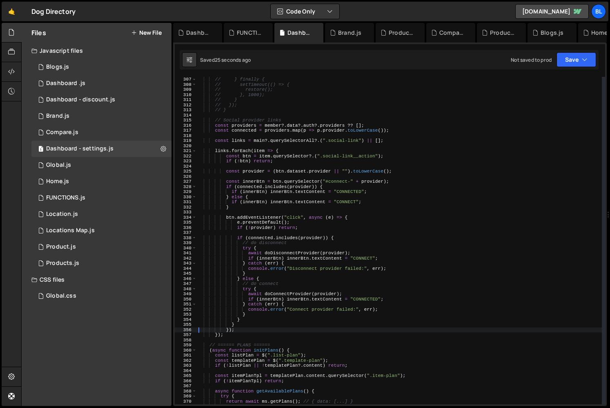
click at [266, 322] on div "// } finally { // setTimeout(() => { // restore(); // }, 1000); // } // }); // …" at bounding box center [399, 246] width 405 height 338
type textarea "}"
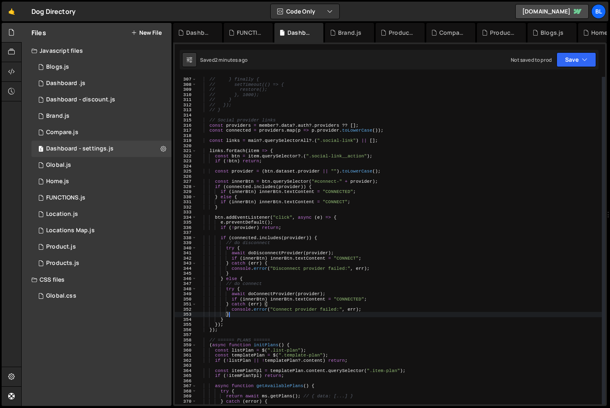
click at [237, 320] on div "// } finally { // setTimeout(() => { // restore(); // }, 1000); // } // }); // …" at bounding box center [399, 246] width 405 height 338
type textarea "}"
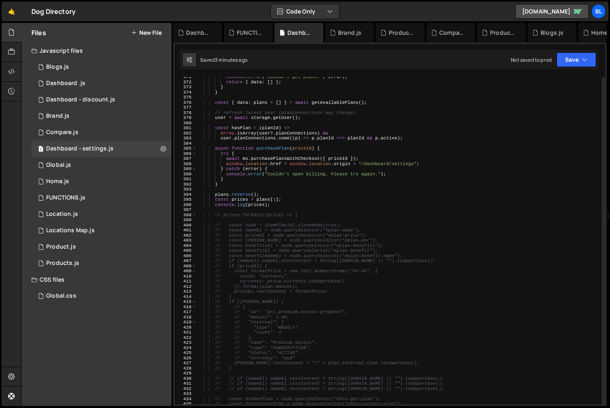
scroll to position [1888, 0]
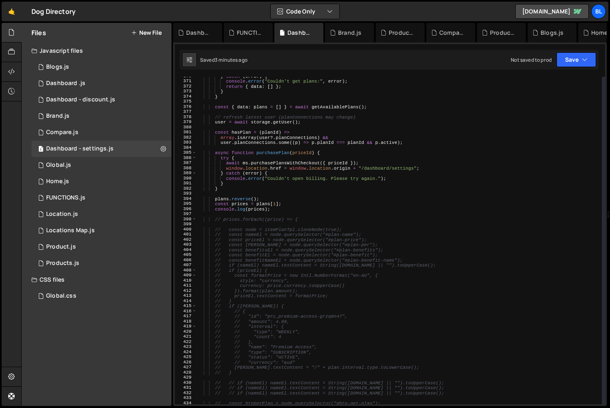
click at [240, 216] on div "} catch ( error ) { console . error ( "Couldn't get plans:" , error ) ; return …" at bounding box center [399, 243] width 405 height 338
click at [254, 211] on div "} catch ( error ) { console . error ( "Couldn't get plans:" , error ) ; return …" at bounding box center [399, 243] width 405 height 338
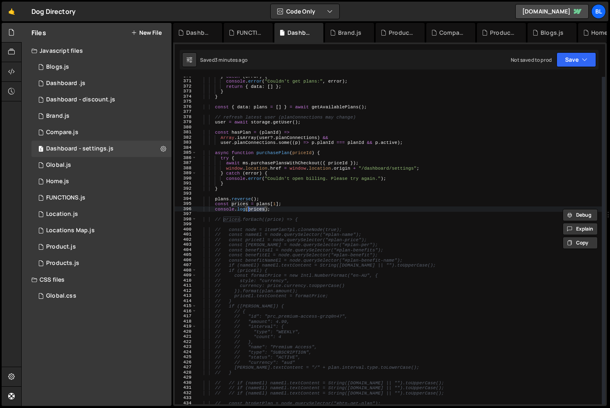
click at [268, 208] on div "} catch ( error ) { console . error ( "Couldn't get plans:" , error ) ; return …" at bounding box center [399, 243] width 405 height 338
click at [265, 202] on div "} catch ( error ) { console . error ( "Couldn't get plans:" , error ) ; return …" at bounding box center [399, 243] width 405 height 338
click at [225, 227] on div "} catch ( error ) { console . error ( "Couldn't get plans:" , error ) ; return …" at bounding box center [399, 243] width 405 height 338
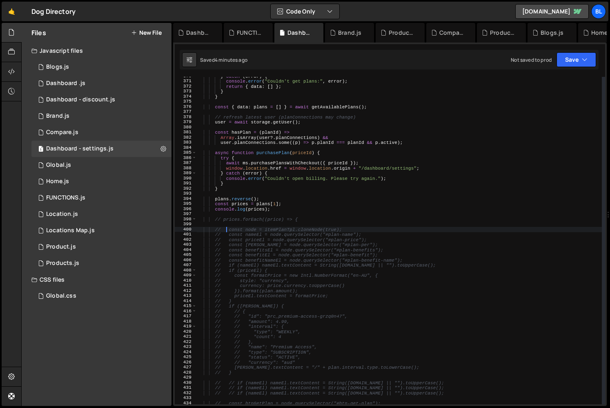
click at [228, 221] on div "} catch ( error ) { console . error ( "Couldn't get plans:" , error ) ; return …" at bounding box center [399, 243] width 405 height 338
type textarea "// prices.forEach((price) => {"
click at [236, 216] on div "} catch ( error ) { console . error ( "Couldn't get plans:" , error ) ; return …" at bounding box center [399, 243] width 405 height 338
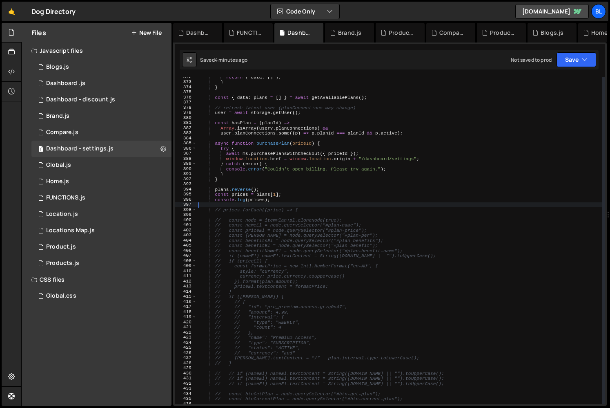
scroll to position [1898, 0]
click at [236, 210] on div "return { data : [ ] } ; } } const { data : plans = [ ] } = await getAvailablePl…" at bounding box center [399, 243] width 405 height 338
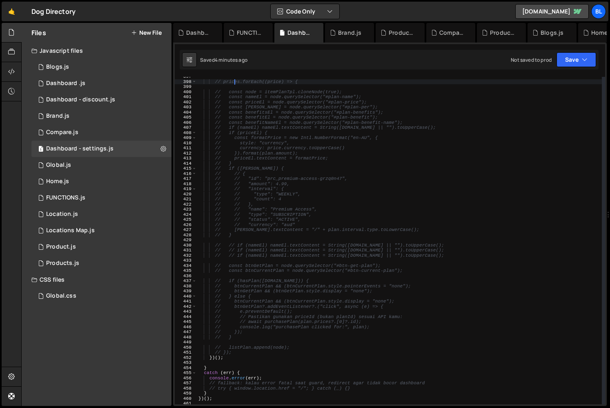
scroll to position [2035, 0]
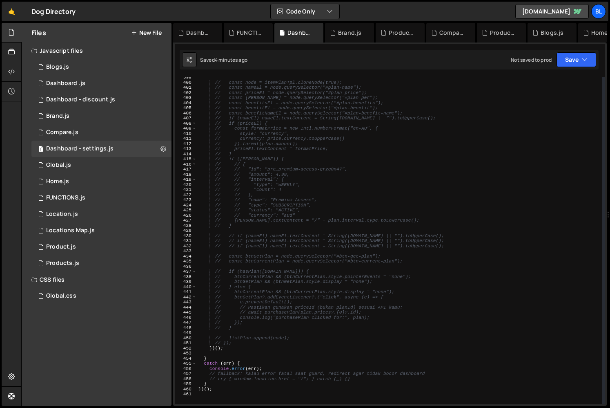
click at [237, 344] on div "// const node = itemPlanTpl.cloneNode(true); // const nameEl = node.querySelect…" at bounding box center [399, 244] width 405 height 338
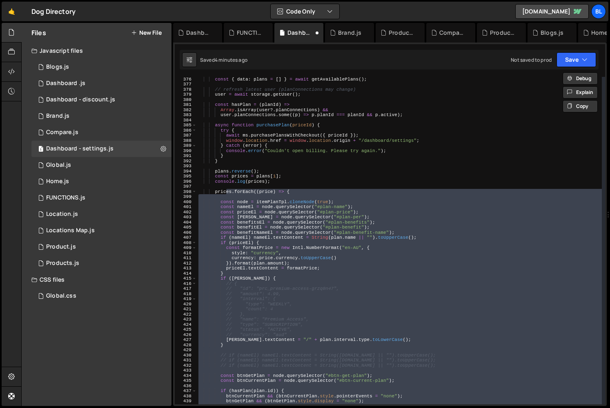
scroll to position [1916, 0]
click at [284, 182] on div "const { data : plans = [ ] } = await getAvailablePlans ( ) ; // refresh latest …" at bounding box center [399, 245] width 405 height 338
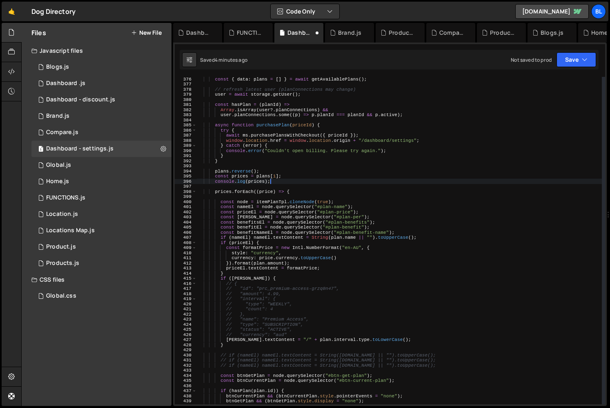
click at [224, 190] on div "const { data : plans = [ ] } = await getAvailablePlans ( ) ; // refresh latest …" at bounding box center [399, 245] width 405 height 338
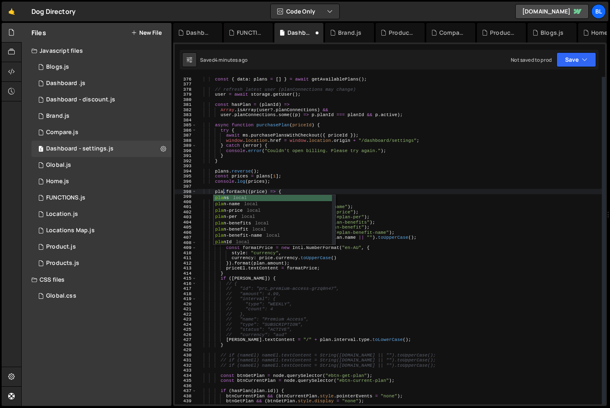
scroll to position [0, 2]
click at [261, 179] on div "const { data : plans = [ ] } = await getAvailablePlans ( ) ; // refresh latest …" at bounding box center [399, 245] width 405 height 338
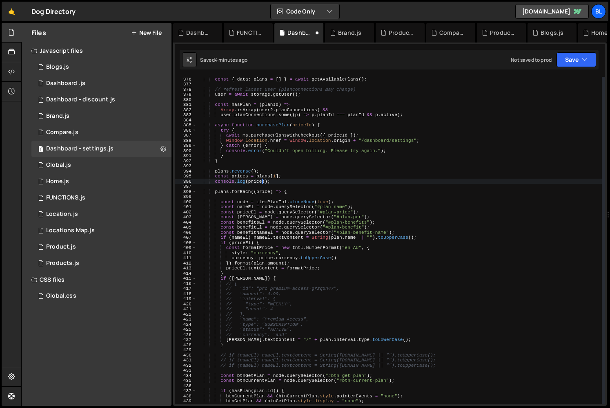
click at [263, 191] on div "const { data : plans = [ ] } = await getAvailablePlans ( ) ; // refresh latest …" at bounding box center [399, 245] width 405 height 338
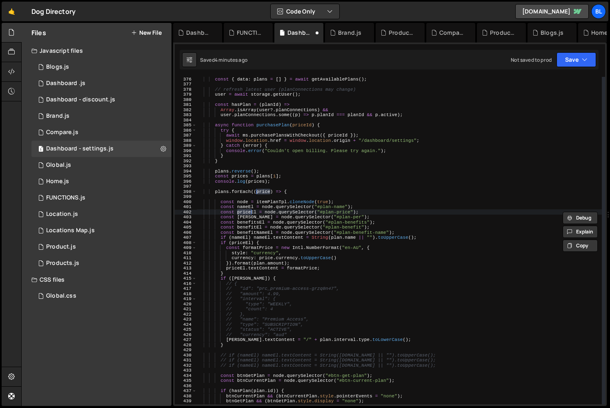
click at [264, 190] on div "const { data : plans = [ ] } = await getAvailablePlans ( ) ; // refresh latest …" at bounding box center [399, 245] width 405 height 338
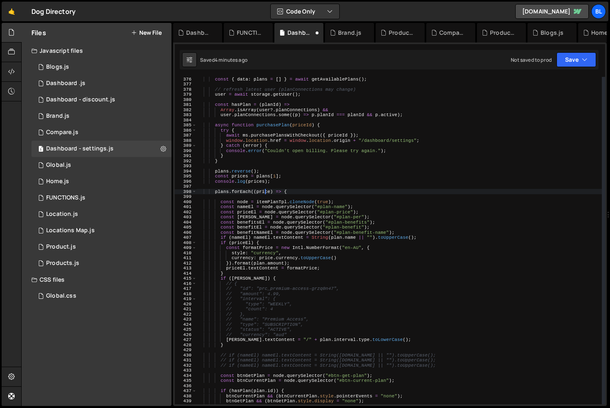
click at [264, 190] on div "const { data : plans = [ ] } = await getAvailablePlans ( ) ; // refresh latest …" at bounding box center [399, 245] width 405 height 338
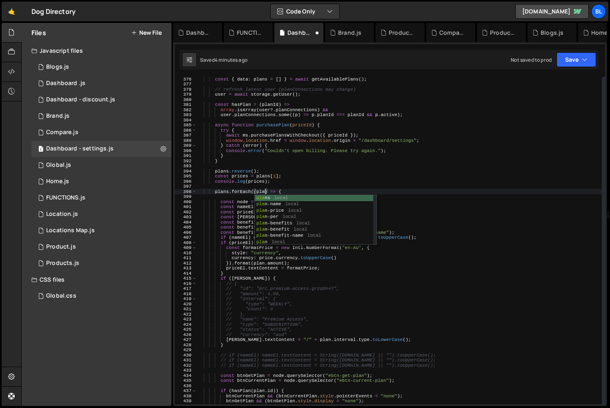
type textarea "plans.forEach((plan) => {"
click at [276, 185] on div "const { data : plans = [ ] } = await getAvailablePlans ( ) ; // refresh latest …" at bounding box center [399, 245] width 405 height 338
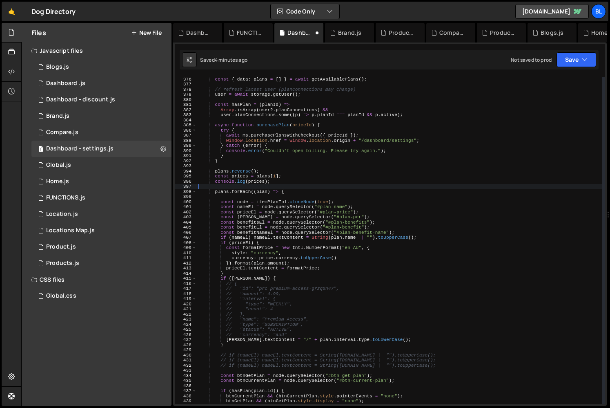
click at [269, 170] on div "const { data : plans = [ ] } = await getAvailablePlans ( ) ; // refresh latest …" at bounding box center [399, 245] width 405 height 338
click at [282, 181] on div "const { data : plans = [ ] } = await getAvailablePlans ( ) ; // refresh latest …" at bounding box center [399, 245] width 405 height 338
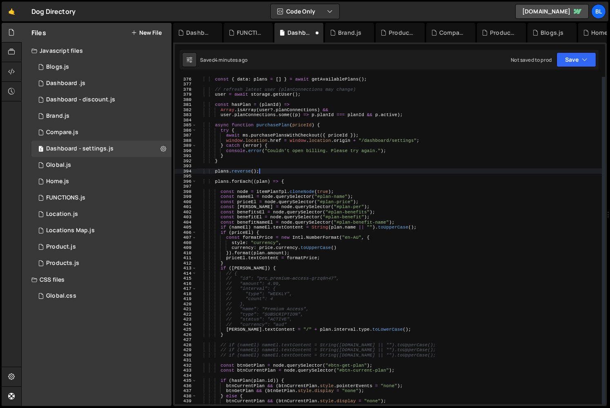
click at [282, 200] on div "const { data : plans = [ ] } = await getAvailablePlans ( ) ; // refresh latest …" at bounding box center [399, 245] width 405 height 338
click at [260, 179] on div "const { data : plans = [ ] } = await getAvailablePlans ( ) ; // refresh latest …" at bounding box center [399, 245] width 405 height 338
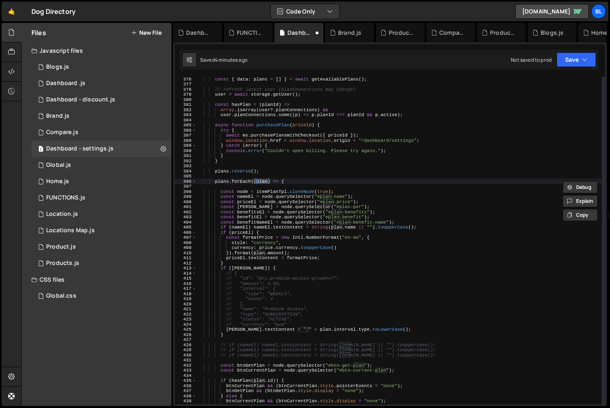
click at [306, 211] on div "const { data : plans = [ ] } = await getAvailablePlans ( ) ; // refresh latest …" at bounding box center [399, 245] width 405 height 338
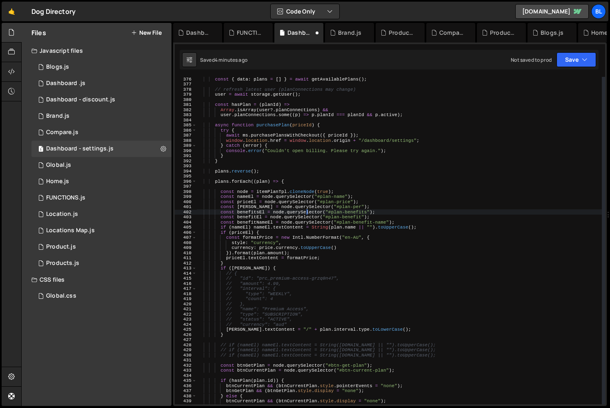
click at [257, 281] on div "const { data : plans = [ ] } = await getAvailablePlans ( ) ; // refresh latest …" at bounding box center [399, 245] width 405 height 338
type textarea "// "amount": 4.99,"
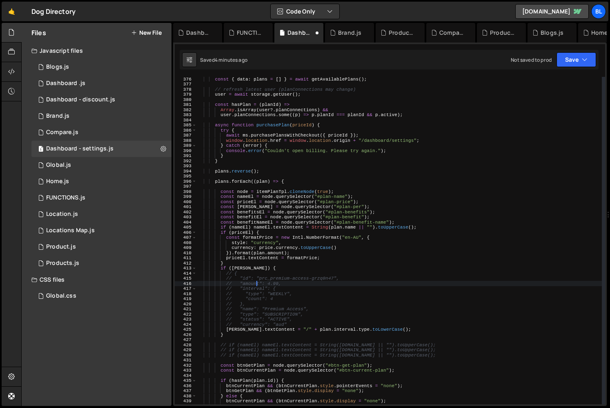
click at [220, 177] on div "const { data : plans = [ ] } = await getAvailablePlans ( ) ; // refresh latest …" at bounding box center [399, 245] width 405 height 338
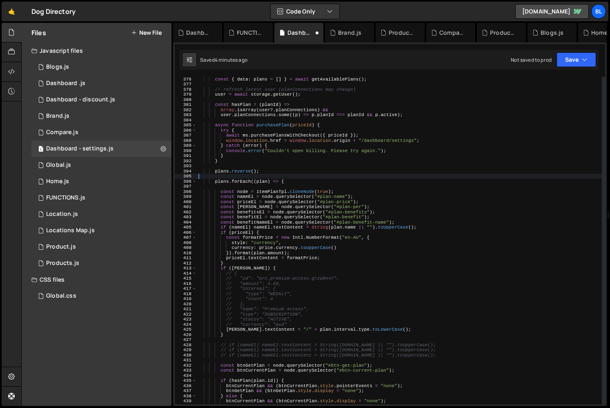
click at [223, 180] on div "const { data : plans = [ ] } = await getAvailablePlans ( ) ; // refresh latest …" at bounding box center [399, 245] width 405 height 338
type textarea "plans.forEach((plan) => {"
click at [223, 180] on div "const { data : plans = [ ] } = await getAvailablePlans ( ) ; // refresh latest …" at bounding box center [399, 245] width 405 height 338
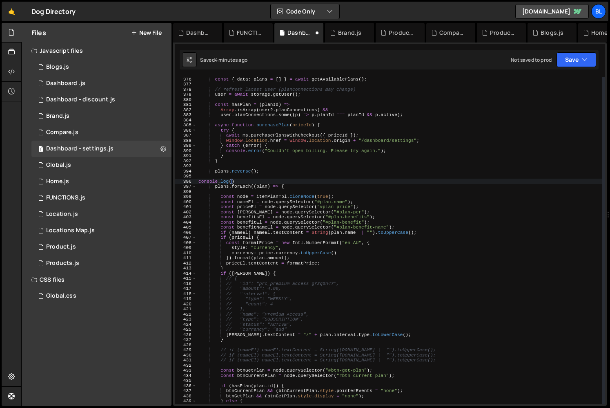
paste textarea "plans)"
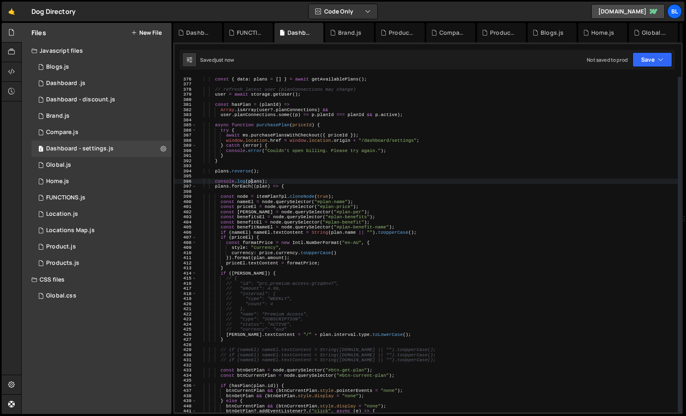
type textarea "console.log(plans);"
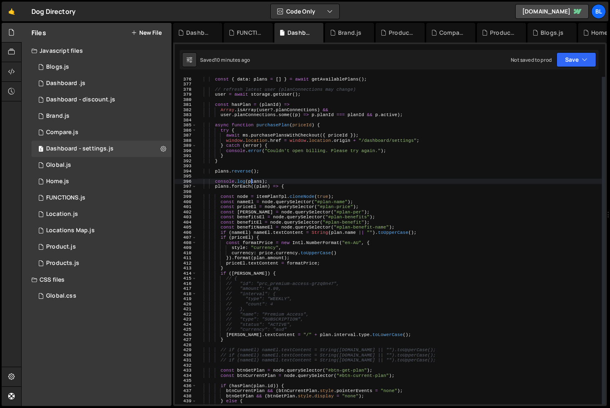
click at [275, 177] on div "const { data : plans = [ ] } = await getAvailablePlans ( ) ; // refresh latest …" at bounding box center [399, 245] width 405 height 338
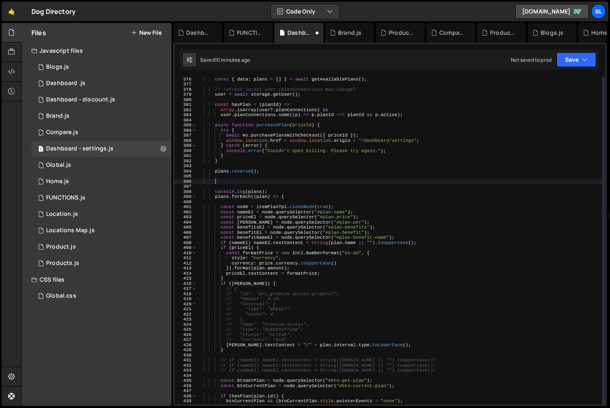
scroll to position [0, 1]
paste textarea "]"
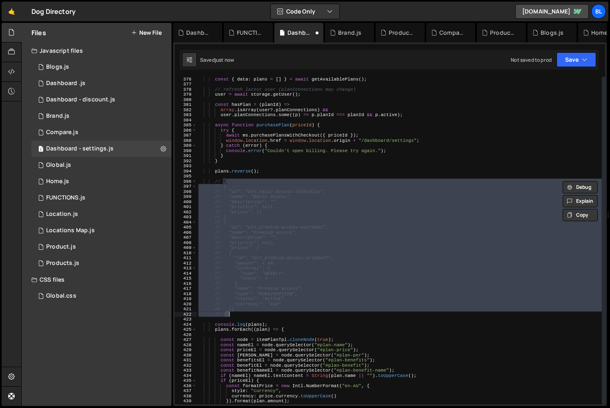
drag, startPoint x: 225, startPoint y: 180, endPoint x: 246, endPoint y: 313, distance: 134.5
click at [246, 313] on div "const { data : plans = [ ] } = await getAvailablePlans ( ) ; // refresh latest …" at bounding box center [399, 245] width 405 height 338
click at [286, 264] on div "const { data : plans = [ ] } = await getAvailablePlans ( ) ; // refresh latest …" at bounding box center [399, 245] width 405 height 338
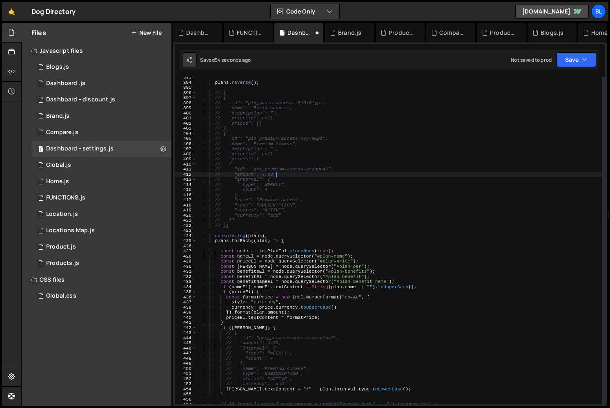
scroll to position [1992, 0]
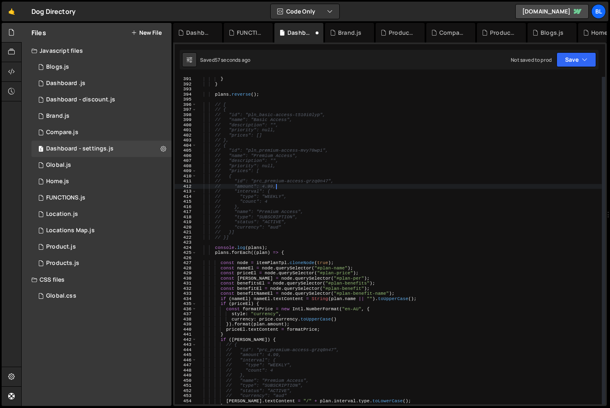
click at [274, 340] on div "} } plans . reverse ( ) ; // [ // { // "id": "pln_basic-access-t510i0lyp", // "…" at bounding box center [399, 245] width 405 height 338
click at [245, 264] on div "} } plans . reverse ( ) ; // [ // { // "id": "pln_basic-access-t510i0lyp", // "…" at bounding box center [399, 244] width 405 height 338
click at [258, 325] on div "} } plans . reverse ( ) ; // [ // { // "id": "pln_basic-access-t510i0lyp", // "…" at bounding box center [399, 244] width 405 height 338
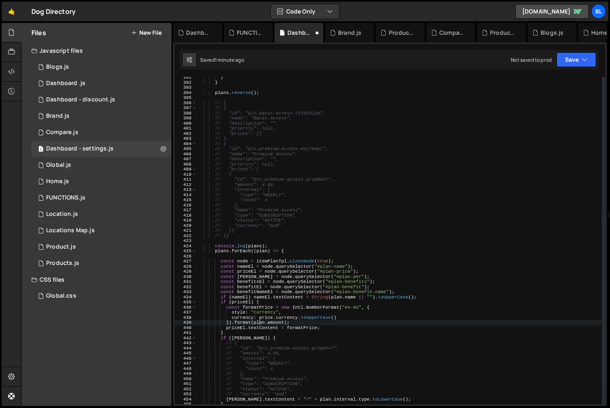
click at [286, 339] on div "} } plans . reverse ( ) ; // [ // { // "id": "pln_basic-access-t510i0lyp", // "…" at bounding box center [399, 244] width 405 height 338
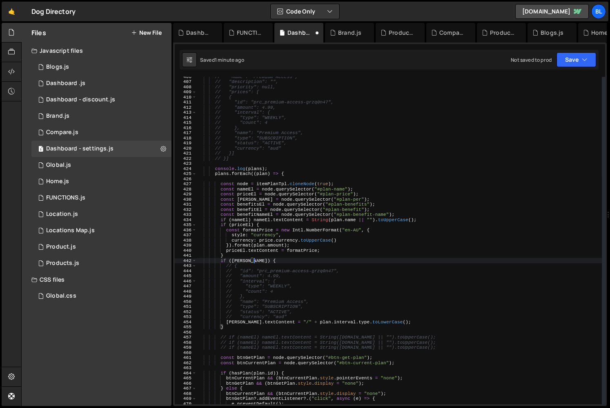
scroll to position [2070, 0]
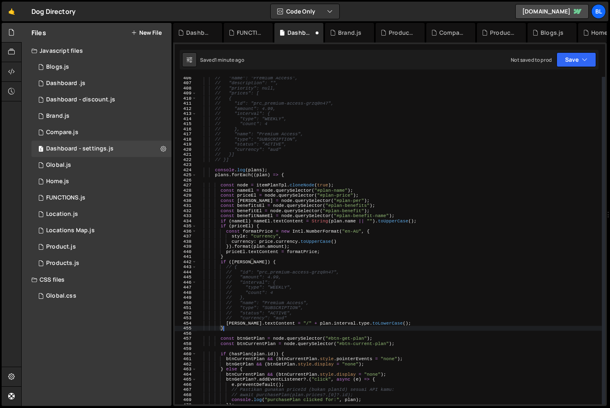
drag, startPoint x: 431, startPoint y: 346, endPoint x: 431, endPoint y: 329, distance: 17.2
click at [431, 329] on div "// "name": "Premium Access", // "description": "", // "priority": null, // "pri…" at bounding box center [399, 244] width 405 height 338
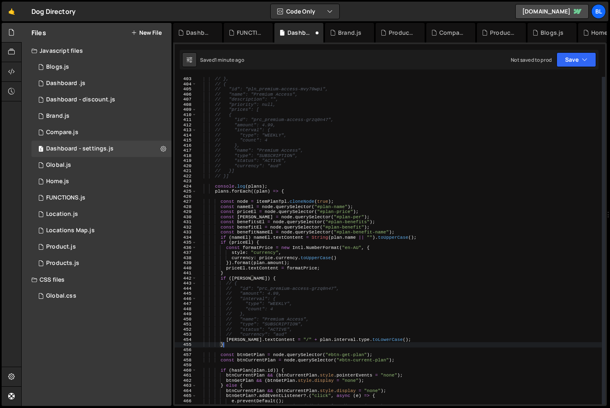
scroll to position [2052, 0]
click at [321, 342] on div "// "prices": [] // }, // { // "id": "pln_premium-access-mvy70wpi", // "name": "…" at bounding box center [399, 242] width 405 height 338
click at [307, 356] on div "// "prices": [] // }, // { // "id": "pln_premium-access-mvy70wpi", // "name": "…" at bounding box center [399, 242] width 405 height 338
click at [299, 334] on div "// "prices": [] // }, // { // "id": "pln_premium-access-mvy70wpi", // "name": "…" at bounding box center [399, 242] width 405 height 338
type textarea "// "currency": "aud""
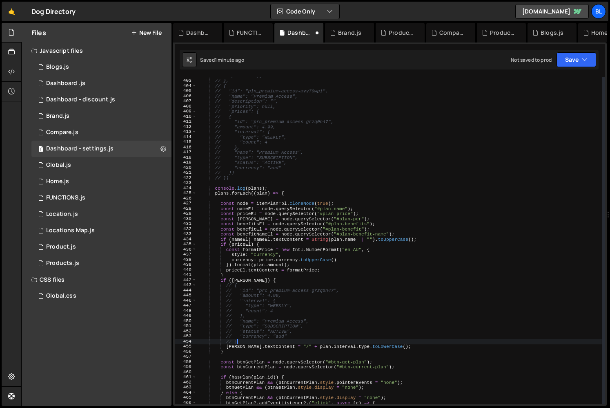
scroll to position [0, 3]
click at [360, 343] on div "// "prices": [] // }, // { // "id": "pln_premium-access-mvy70wpi", // "name": "…" at bounding box center [399, 242] width 405 height 338
click at [329, 360] on div "// "prices": [] // }, // { // "id": "pln_premium-access-mvy70wpi", // "name": "…" at bounding box center [399, 242] width 405 height 338
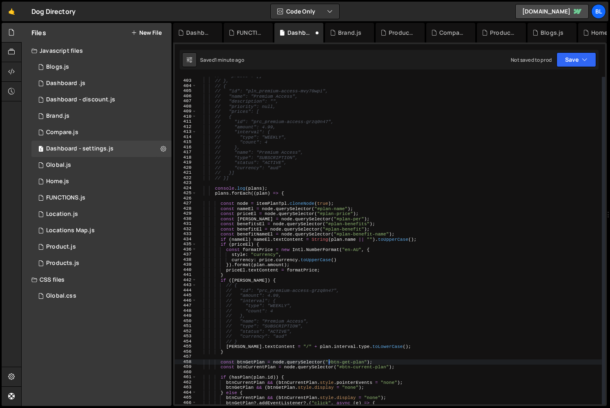
click at [331, 335] on div "// "prices": [] // }, // { // "id": "pln_premium-access-mvy70wpi", // "name": "…" at bounding box center [399, 242] width 405 height 338
click at [252, 221] on div "// "prices": [] // }, // { // "id": "pln_premium-access-mvy70wpi", // "name": "…" at bounding box center [399, 243] width 405 height 338
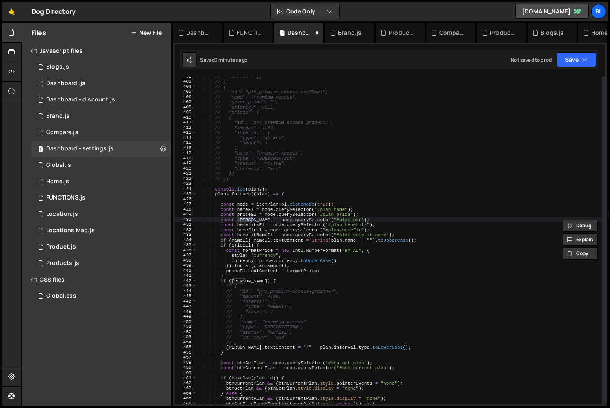
click at [255, 223] on div "// "prices": [] // }, // { // "id": "pln_premium-access-mvy70wpi", // "name": "…" at bounding box center [399, 243] width 405 height 338
click at [252, 304] on div "// "prices": [] // }, // { // "id": "pln_premium-access-mvy70wpi", // "name": "…" at bounding box center [399, 243] width 405 height 338
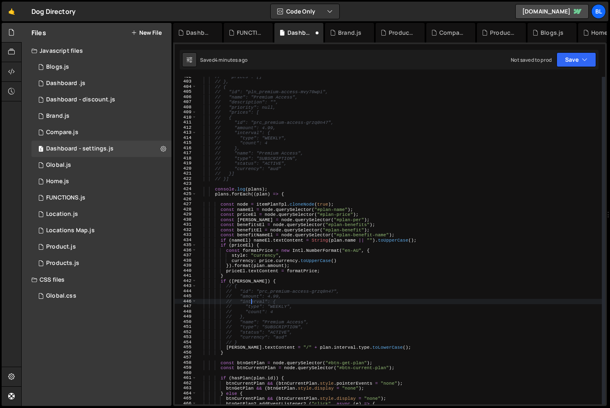
click at [280, 351] on div "// "prices": [] // }, // { // "id": "pln_premium-access-mvy70wpi", // "name": "…" at bounding box center [399, 243] width 405 height 338
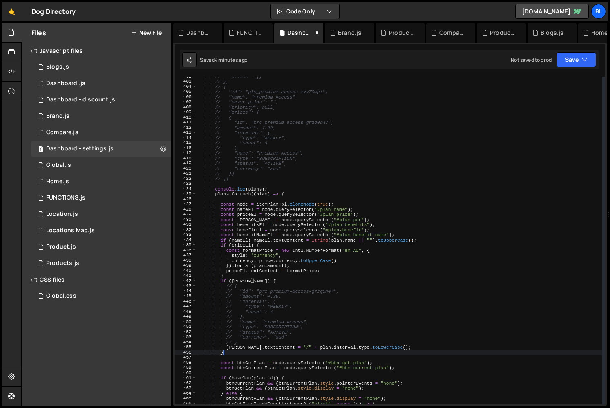
click at [266, 344] on div "// "prices": [] // }, // { // "id": "pln_premium-access-mvy70wpi", // "name": "…" at bounding box center [399, 243] width 405 height 338
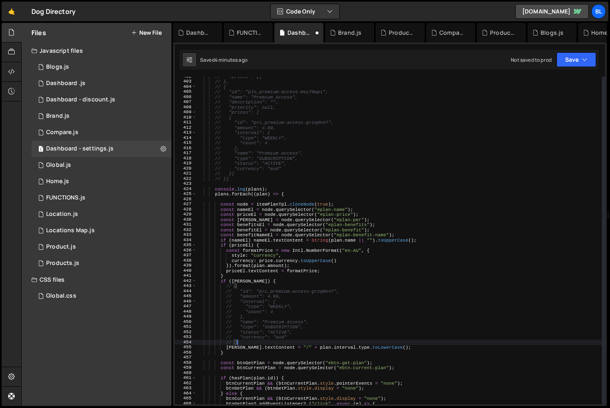
click at [257, 350] on div "// "prices": [] // }, // { // "id": "pln_premium-access-mvy70wpi", // "name": "…" at bounding box center [399, 243] width 405 height 338
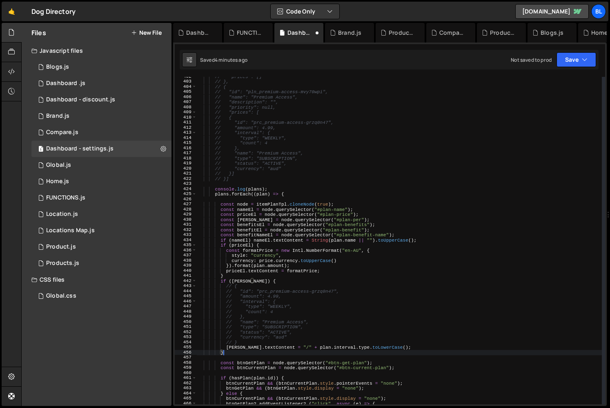
click at [254, 333] on div "// "prices": [] // }, // { // "id": "pln_premium-access-mvy70wpi", // "name": "…" at bounding box center [399, 243] width 405 height 338
click at [247, 341] on div "// "prices": [] // }, // { // "id": "pln_premium-access-mvy70wpi", // "name": "…" at bounding box center [399, 243] width 405 height 338
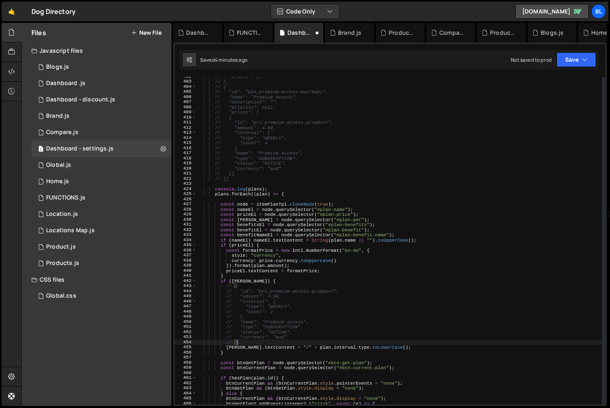
click at [260, 305] on div "// "prices": [] // }, // { // "id": "pln_premium-access-mvy70wpi", // "name": "…" at bounding box center [399, 243] width 405 height 338
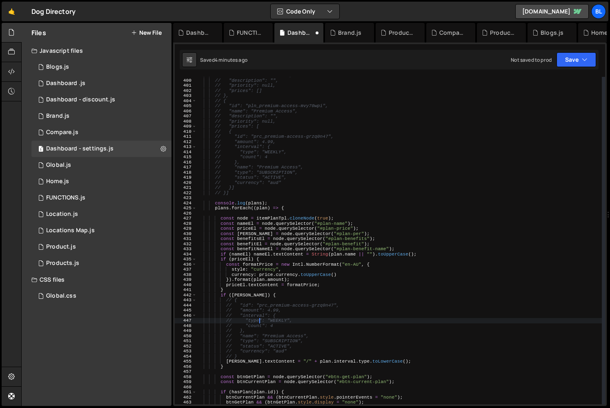
scroll to position [2036, 0]
click at [277, 202] on div "// "name": "Basic Access", // "description": "", // "priority": null, // "price…" at bounding box center [399, 242] width 405 height 338
click at [267, 194] on div "// "name": "Basic Access", // "description": "", // "priority": null, // "price…" at bounding box center [399, 242] width 405 height 338
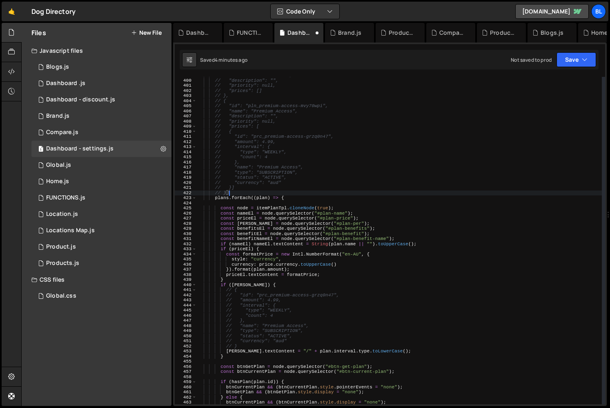
click at [257, 304] on div "// "name": "Basic Access", // "description": "", // "priority": null, // "price…" at bounding box center [399, 242] width 405 height 338
click at [260, 257] on div "// "name": "Basic Access", // "description": "", // "priority": null, // "price…" at bounding box center [399, 242] width 405 height 338
click at [291, 247] on div "// "name": "Basic Access", // "description": "", // "priority": null, // "price…" at bounding box center [399, 242] width 405 height 338
click at [302, 198] on div "// "name": "Basic Access", // "description": "", // "priority": null, // "price…" at bounding box center [399, 242] width 405 height 338
type textarea "plans.forEach((plan) => {"
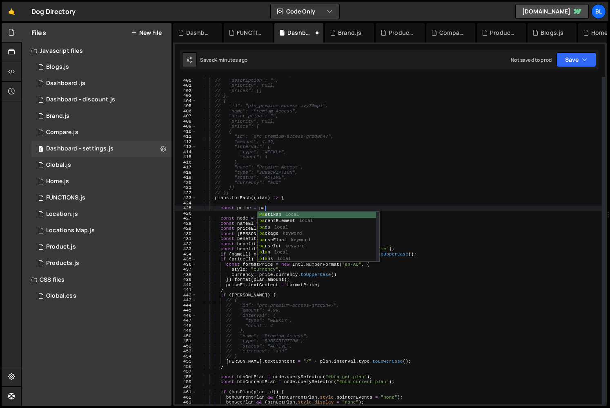
scroll to position [0, 5]
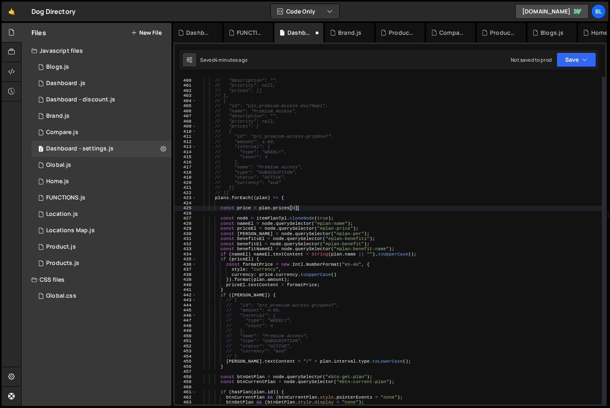
type textarea "const price = plan.prices[0];"
click at [244, 203] on div "// "name": "Basic Access", // "description": "", // "priority": null, // "price…" at bounding box center [399, 242] width 405 height 338
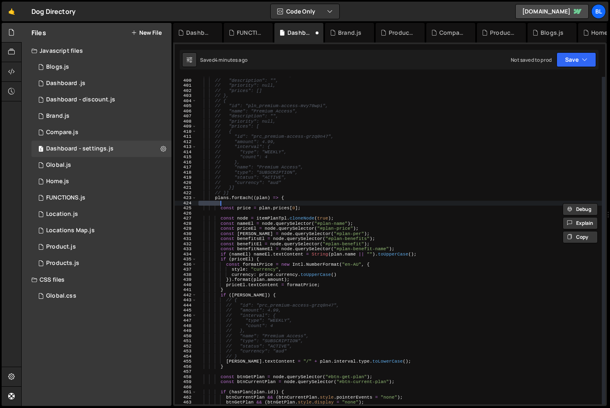
click at [245, 208] on div "// "name": "Basic Access", // "description": "", // "priority": null, // "price…" at bounding box center [399, 242] width 405 height 338
type textarea "const price = plan.prices[0];"
click at [245, 208] on div "// "name": "Basic Access", // "description": "", // "priority": null, // "price…" at bounding box center [399, 242] width 405 height 338
click at [262, 206] on div "// "name": "Basic Access", // "description": "", // "priority": null, // "price…" at bounding box center [399, 242] width 405 height 338
click at [266, 299] on div "// "name": "Basic Access", // "description": "", // "priority": null, // "price…" at bounding box center [399, 242] width 405 height 338
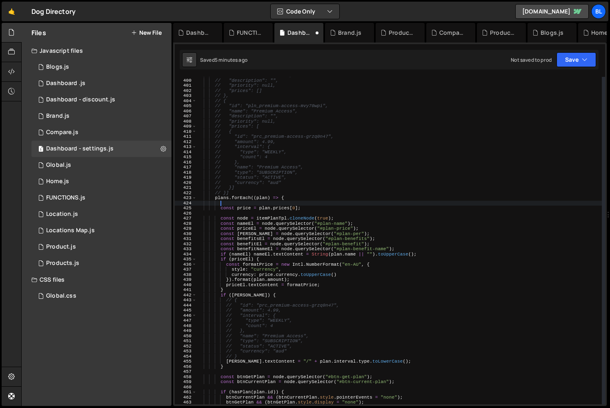
type textarea "// {"
click at [248, 206] on div "// "name": "Basic Access", // "description": "", // "priority": null, // "price…" at bounding box center [399, 242] width 405 height 338
click at [247, 209] on div "// "name": "Basic Access", // "description": "", // "priority": null, // "price…" at bounding box center [399, 242] width 405 height 338
type textarea "const price = plan.prices[0];"
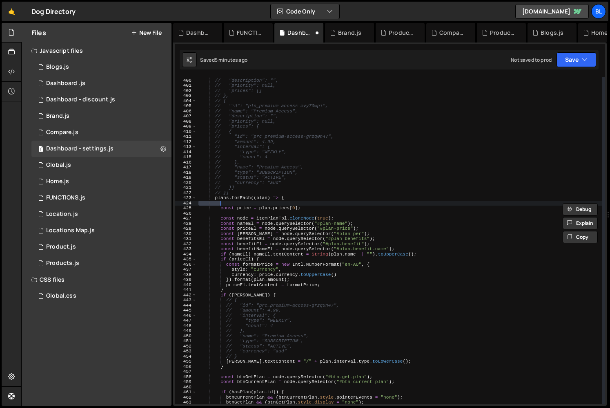
click at [247, 209] on div "// "name": "Basic Access", // "description": "", // "priority": null, // "price…" at bounding box center [399, 242] width 405 height 338
click at [305, 212] on div "// "name": "Basic Access", // "description": "", // "priority": null, // "price…" at bounding box center [399, 242] width 405 height 338
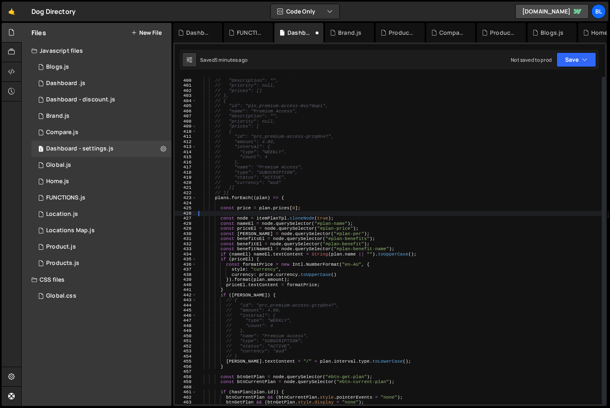
click at [315, 206] on div "// "name": "Basic Access", // "description": "", // "priority": null, // "price…" at bounding box center [399, 242] width 405 height 338
click at [309, 208] on div "// "name": "Basic Access", // "description": "", // "priority": null, // "price…" at bounding box center [399, 242] width 405 height 338
type textarea "const price = plan.prices[0];"
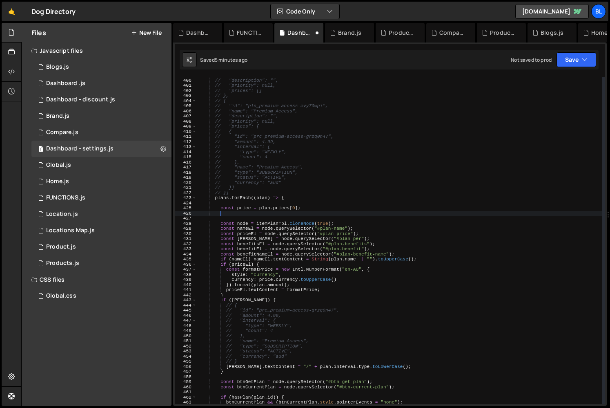
scroll to position [0, 1]
type textarea "const price = plan.prices[0];"
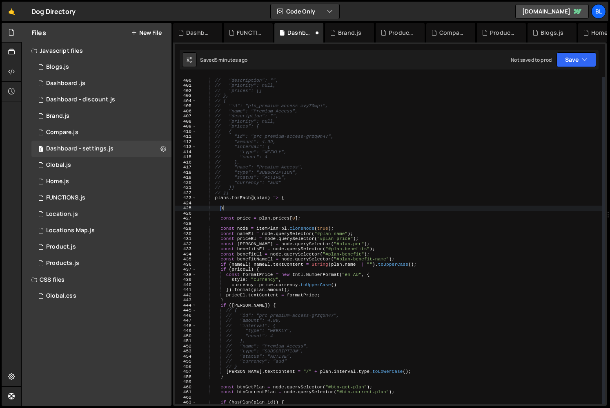
scroll to position [0, 2]
type textarea ")"
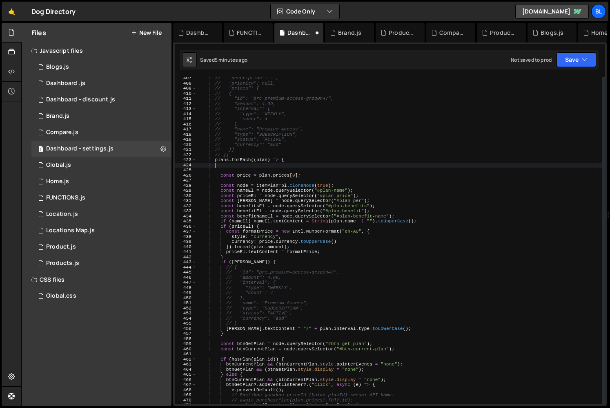
scroll to position [2074, 0]
click at [244, 340] on div "// "description": "", // "priority": null, // "prices": [ // { // "id": "prc_pr…" at bounding box center [399, 245] width 405 height 338
click at [244, 332] on div "// "description": "", // "priority": null, // "prices": [ // { // "id": "prc_pr…" at bounding box center [399, 245] width 405 height 338
click at [286, 231] on div "// "description": "", // "priority": null, // "prices": [ // { // "id": "prc_pr…" at bounding box center [399, 245] width 405 height 338
type textarea "const formatPrice = new Intl.NumberFormat("en-AU", {"
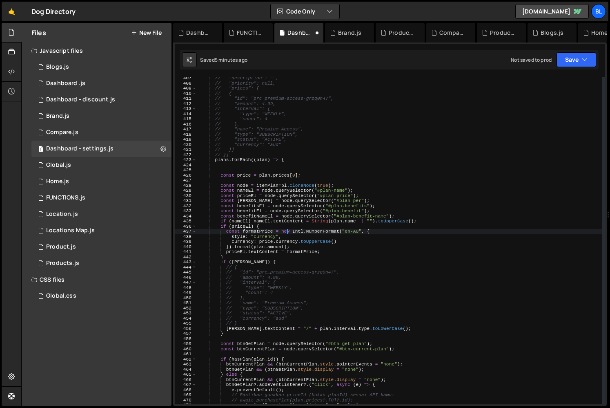
click at [241, 337] on div "// "description": "", // "priority": null, // "prices": [ // { // "id": "prc_pr…" at bounding box center [399, 245] width 405 height 338
click at [249, 333] on div "// "description": "", // "priority": null, // "prices": [ // { // "id": "prc_pr…" at bounding box center [399, 245] width 405 height 338
type textarea "}"
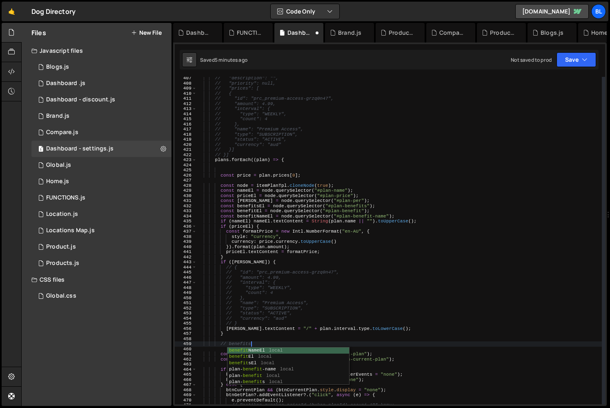
scroll to position [0, 4]
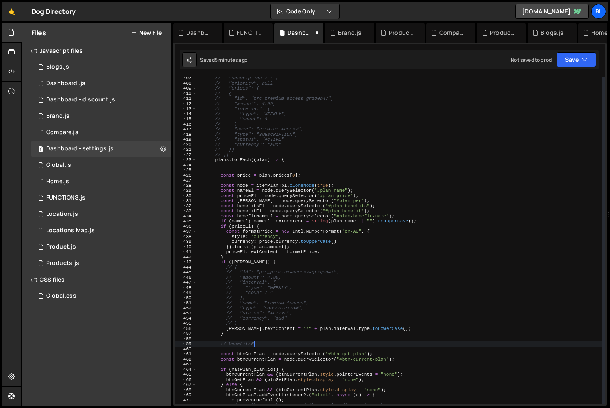
type textarea "// benefits"
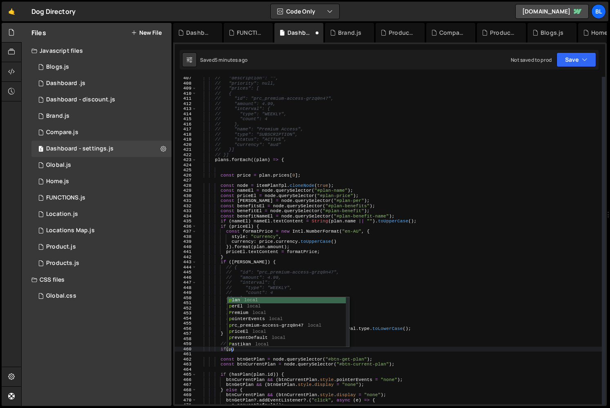
type textarea "if()"
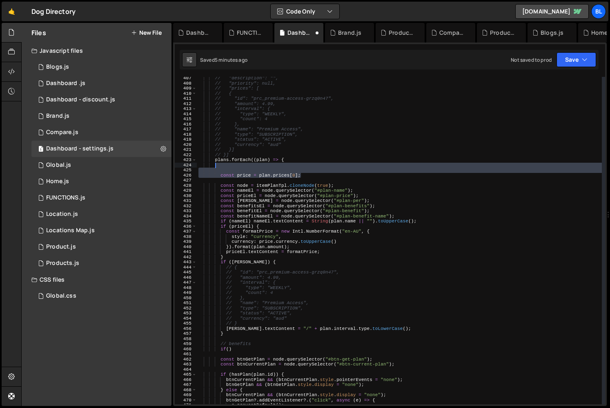
scroll to position [0, 1]
drag, startPoint x: 315, startPoint y: 174, endPoint x: 317, endPoint y: 167, distance: 7.6
click at [317, 167] on div "// "description": "", // "priority": null, // "prices": [ // { // "id": "prc_pr…" at bounding box center [399, 245] width 405 height 338
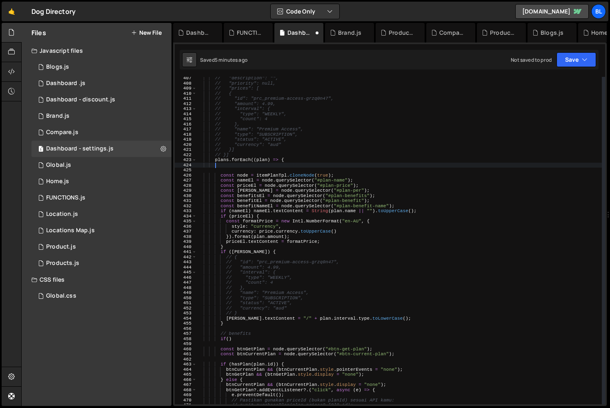
click at [229, 340] on div "// "description": "", // "priority": null, // "prices": [ // { // "id": "prc_pr…" at bounding box center [399, 245] width 405 height 338
type textarea "if(plan.prices.length>0){"
paste textarea "const price = plan.prices[0];"
type textarea "const price = plan.prices[0];"
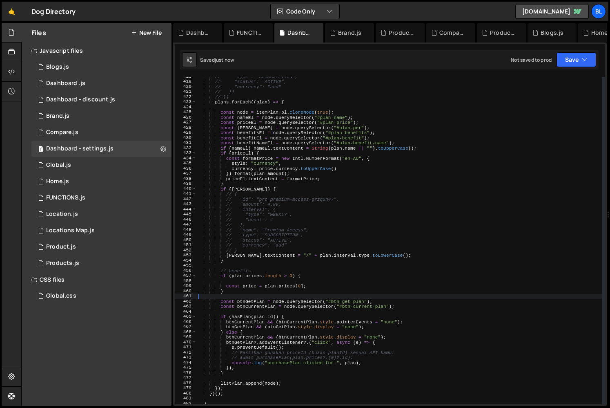
scroll to position [2133, 0]
click at [239, 286] on div "// "type": "SUBSCRIPTION", // "status": "ACTIVE", // "currency": "aud" // }] //…" at bounding box center [399, 242] width 405 height 338
click at [237, 288] on div "// "type": "SUBSCRIPTION", // "status": "ACTIVE", // "currency": "aud" // }] //…" at bounding box center [399, 242] width 405 height 338
type textarea "}"
click at [242, 296] on div "// "type": "SUBSCRIPTION", // "status": "ACTIVE", // "currency": "aud" // }] //…" at bounding box center [399, 242] width 405 height 338
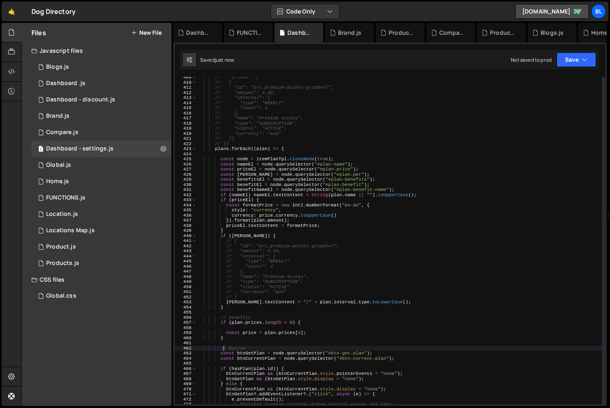
scroll to position [2084, 0]
click at [276, 262] on div "// "prices": [ // { // "id": "prc_premium-access-grzq0n47", // "amount": 4.99, …" at bounding box center [399, 245] width 405 height 338
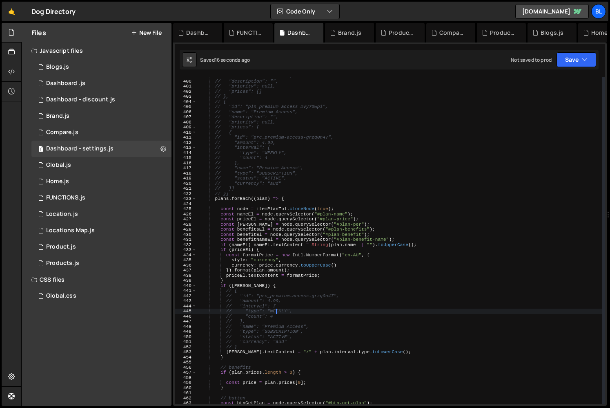
scroll to position [2036, 0]
click at [252, 155] on div "// "name": "Basic Access", // "description": "", // "priority": null, // "price…" at bounding box center [399, 243] width 405 height 338
click at [284, 150] on div "// "name": "Basic Access", // "description": "", // "priority": null, // "price…" at bounding box center [399, 243] width 405 height 338
click at [248, 160] on div "// "name": "Basic Access", // "description": "", // "priority": null, // "price…" at bounding box center [399, 243] width 405 height 338
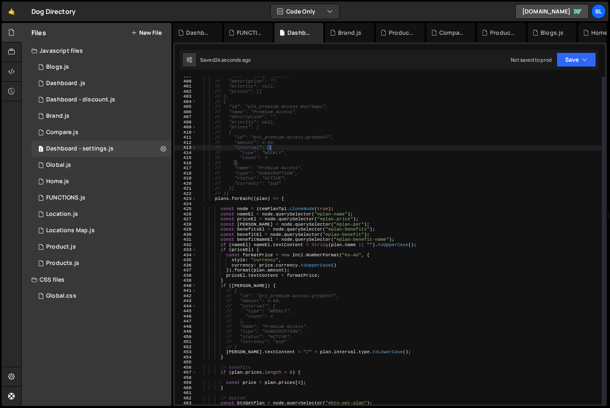
click at [248, 160] on div "// "name": "Basic Access", // "description": "", // "priority": null, // "price…" at bounding box center [399, 243] width 405 height 338
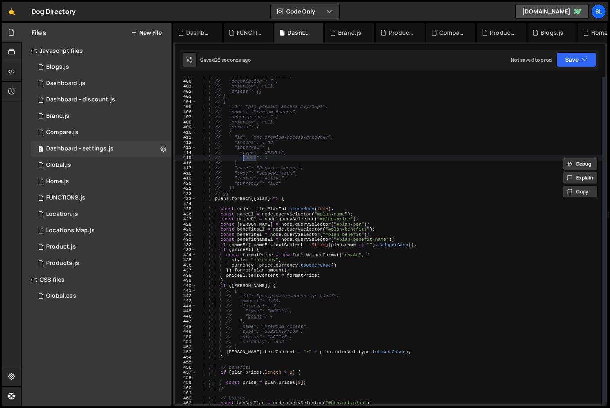
click at [304, 266] on div "// "name": "Basic Access", // "description": "", // "priority": null, // "price…" at bounding box center [399, 243] width 405 height 338
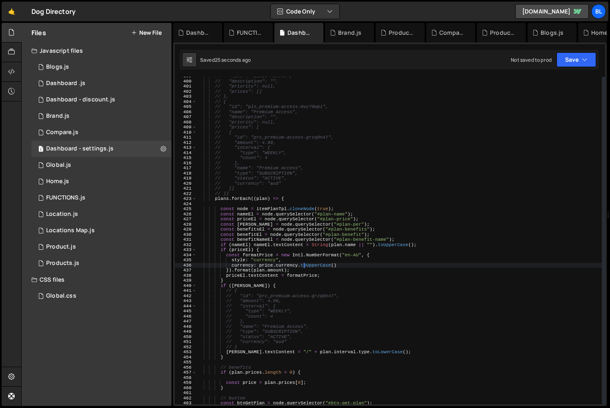
click at [292, 329] on div "// "name": "Basic Access", // "description": "", // "priority": null, // "price…" at bounding box center [399, 243] width 405 height 338
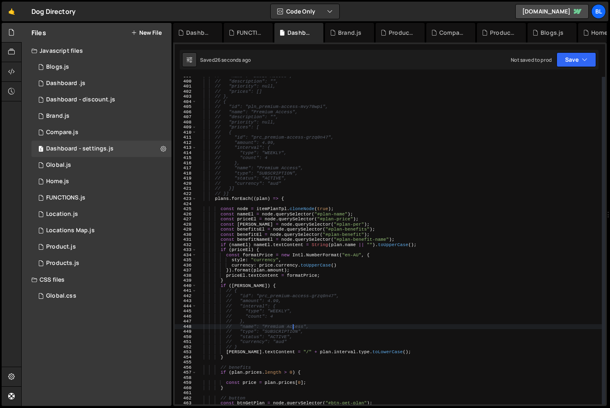
click at [293, 353] on div "// "name": "Basic Access", // "description": "", // "priority": null, // "price…" at bounding box center [399, 243] width 405 height 338
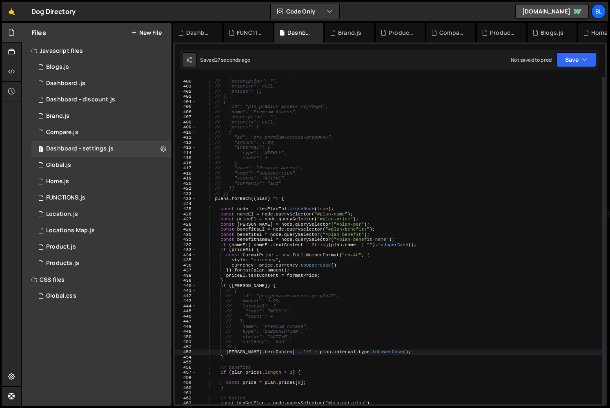
click at [304, 350] on div "// "name": "Basic Access", // "description": "", // "priority": null, // "price…" at bounding box center [399, 243] width 405 height 338
click at [304, 351] on div "// "name": "Basic Access", // "description": "", // "priority": null, // "price…" at bounding box center [399, 243] width 405 height 338
click at [312, 359] on div "// "name": "Basic Access", // "description": "", // "priority": null, // "price…" at bounding box center [399, 243] width 405 height 338
click at [315, 346] on div "// "name": "Basic Access", // "description": "", // "priority": null, // "price…" at bounding box center [399, 243] width 405 height 338
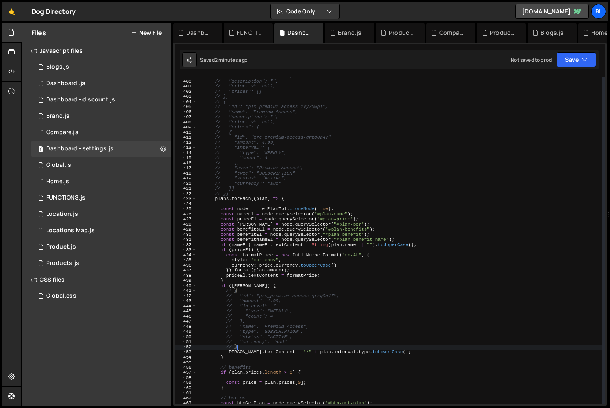
click at [299, 350] on div "// "name": "Basic Access", // "description": "", // "priority": null, // "price…" at bounding box center [399, 243] width 405 height 338
click at [335, 353] on div "// "name": "Basic Access", // "description": "", // "priority": null, // "price…" at bounding box center [399, 243] width 405 height 338
paste textarea "plan.interval"
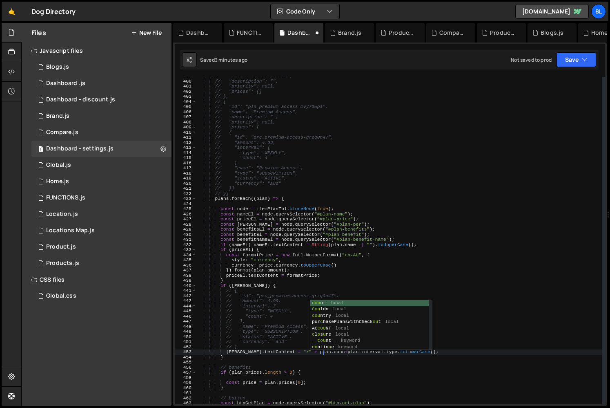
scroll to position [0, 11]
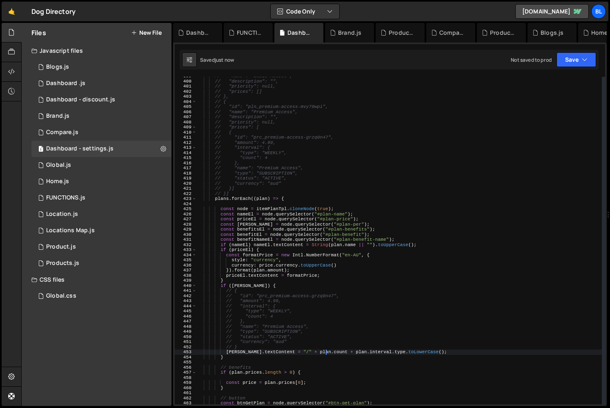
click at [297, 351] on div "// "name": "Basic Access", // "description": "", // "priority": null, // "price…" at bounding box center [399, 243] width 405 height 338
click at [424, 350] on div "// "name": "Basic Access", // "description": "", // "priority": null, // "price…" at bounding box center [399, 243] width 405 height 338
paste textarea "plan.count + plan.interval.type.toLowerCase()`"
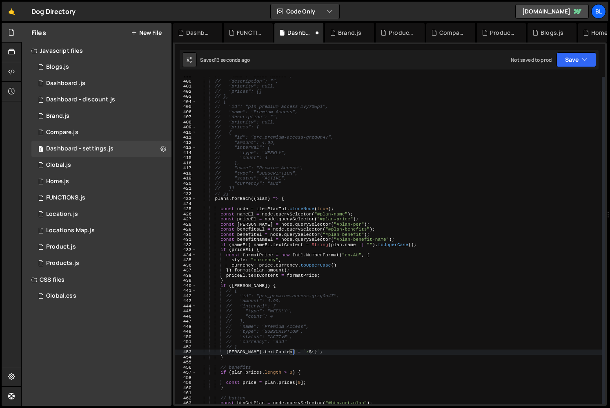
paste textarea "plan.count + plan.interval.type.toLowerCase()"
paste textarea "plan.interval.type.toLowerCase()"
click at [369, 361] on div "// "name": "Basic Access", // "description": "", // "priority": null, // "price…" at bounding box center [399, 243] width 405 height 338
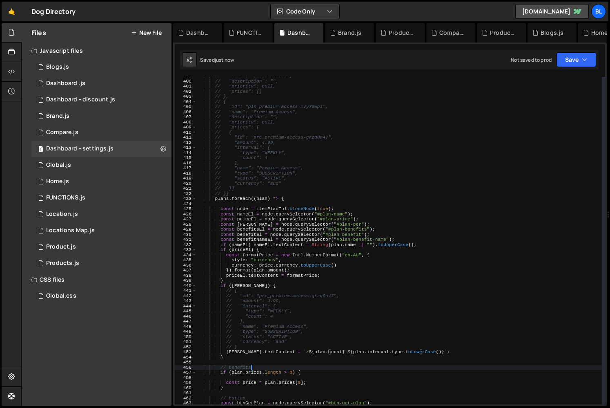
scroll to position [0, 4]
click at [320, 361] on div "// "name": "Basic Access", // "description": "", // "priority": null, // "price…" at bounding box center [399, 243] width 405 height 338
click at [300, 357] on div "// "name": "Basic Access", // "description": "", // "priority": null, // "price…" at bounding box center [399, 243] width 405 height 338
click at [291, 356] on div "// "name": "Basic Access", // "description": "", // "priority": null, // "price…" at bounding box center [399, 243] width 405 height 338
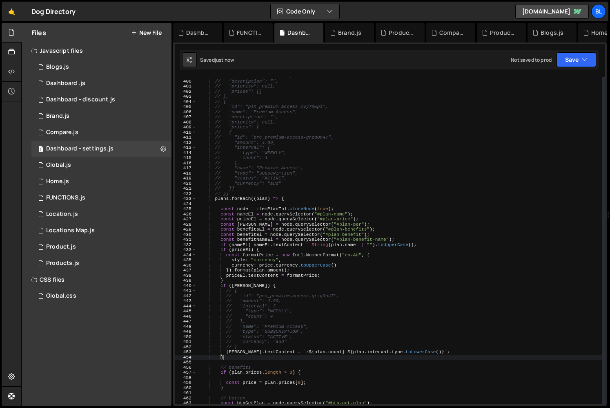
click at [258, 353] on div "// "name": "Basic Access", // "description": "", // "priority": null, // "price…" at bounding box center [399, 243] width 405 height 338
click at [258, 344] on div "// "name": "Basic Access", // "description": "", // "priority": null, // "price…" at bounding box center [399, 243] width 405 height 338
click at [240, 279] on div "// "name": "Basic Access", // "description": "", // "priority": null, // "price…" at bounding box center [399, 243] width 405 height 338
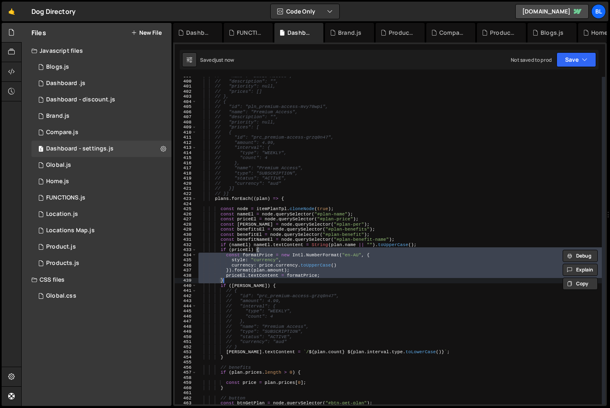
click at [248, 247] on div "// "name": "Basic Access", // "description": "", // "priority": null, // "price…" at bounding box center [399, 243] width 405 height 338
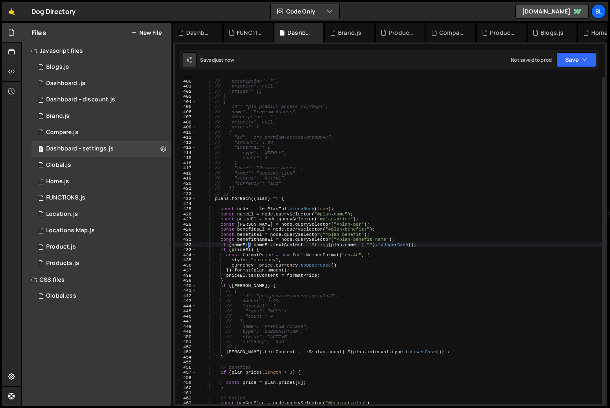
click at [241, 249] on div "// "name": "Basic Access", // "description": "", // "priority": null, // "price…" at bounding box center [399, 243] width 405 height 338
click at [269, 250] on div "// "name": "Basic Access", // "description": "", // "priority": null, // "price…" at bounding box center [399, 243] width 405 height 338
click at [270, 286] on div "// "name": "Basic Access", // "description": "", // "priority": null, // "price…" at bounding box center [399, 243] width 405 height 338
click at [263, 253] on div "// "name": "Basic Access", // "description": "", // "priority": null, // "price…" at bounding box center [399, 243] width 405 height 338
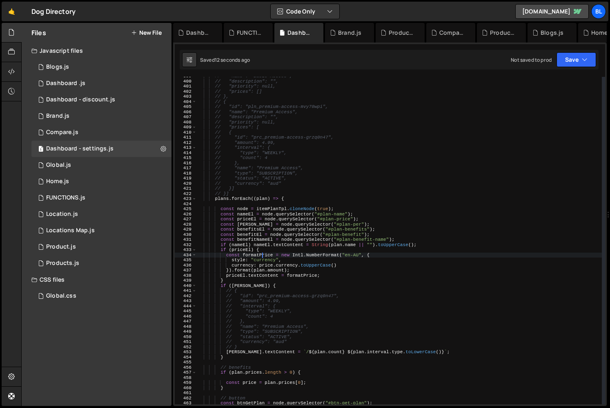
click at [268, 287] on div "// "name": "Basic Access", // "description": "", // "priority": null, // "price…" at bounding box center [399, 243] width 405 height 338
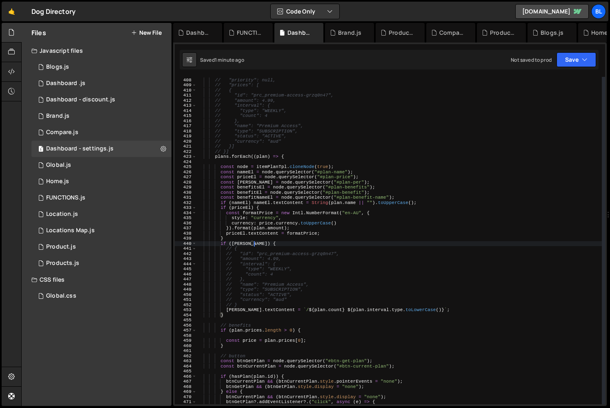
scroll to position [2081, 0]
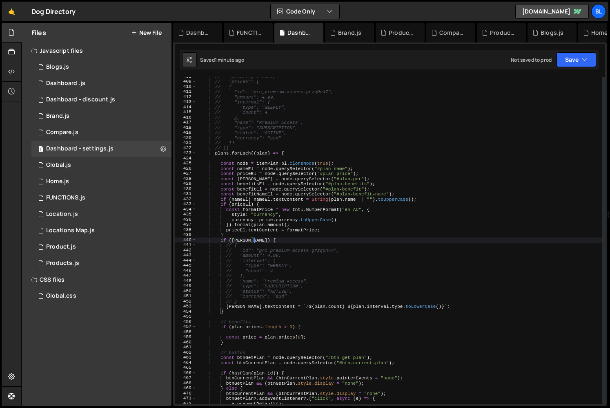
click at [264, 303] on div "// "priority": null, // "prices": [ // { // "id": "prc_premium-access-grzq0n47"…" at bounding box center [399, 243] width 405 height 338
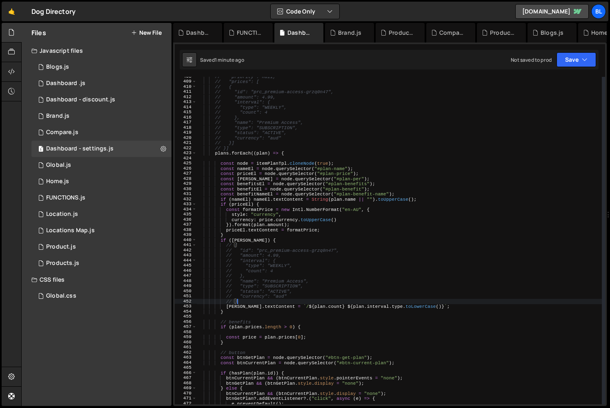
click at [267, 243] on div "// "priority": null, // "prices": [ // { // "id": "prc_premium-access-grzq0n47"…" at bounding box center [399, 243] width 405 height 338
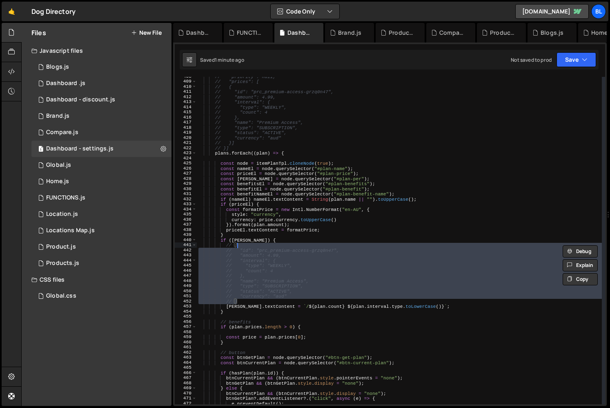
type textarea "// {"
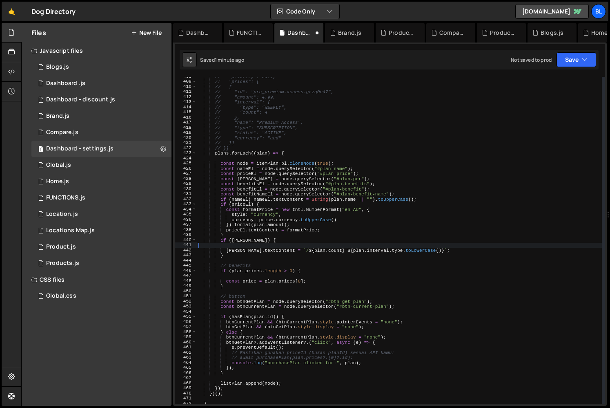
scroll to position [0, 0]
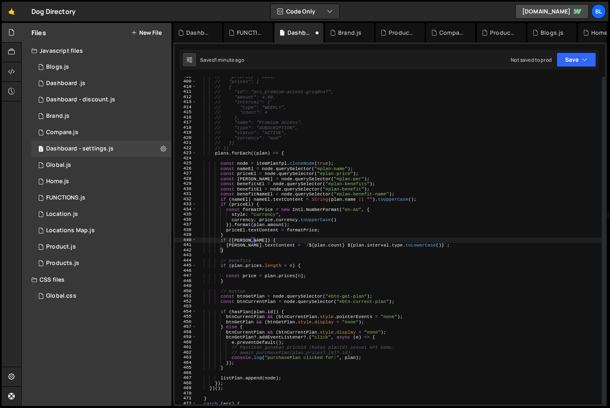
click at [255, 201] on div "// "priority": null, // "prices": [ // { // "id": "prc_premium-access-grzq0n47"…" at bounding box center [399, 243] width 405 height 338
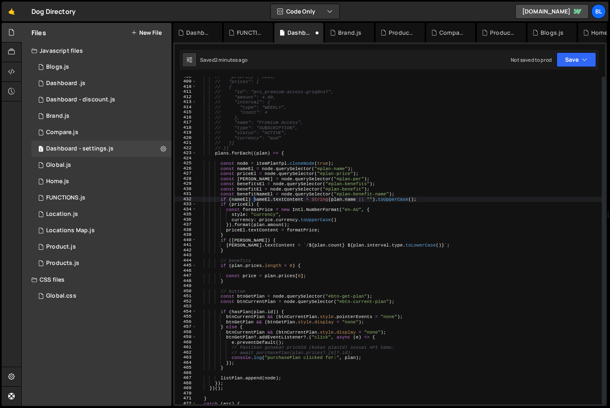
click at [420, 201] on div "// "priority": null, // "prices": [ // { // "id": "prc_premium-access-grzq0n47"…" at bounding box center [399, 243] width 405 height 338
type textarea "if (nameEl) {"
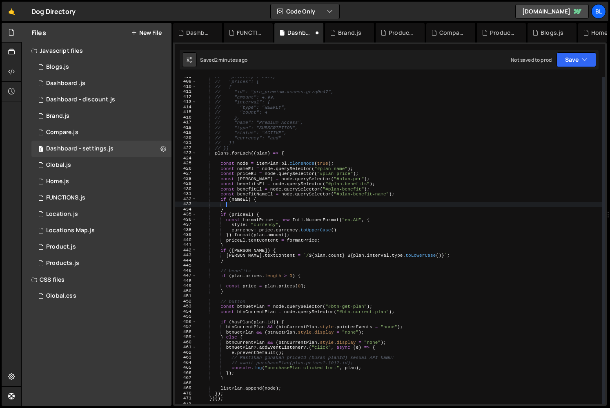
paste textarea "nameEl.textContent = String([DOMAIN_NAME] || "").toUpperCase();"
click at [250, 188] on div "// "priority": null, // "prices": [ // { // "id": "prc_premium-access-grzq0n47"…" at bounding box center [399, 243] width 405 height 338
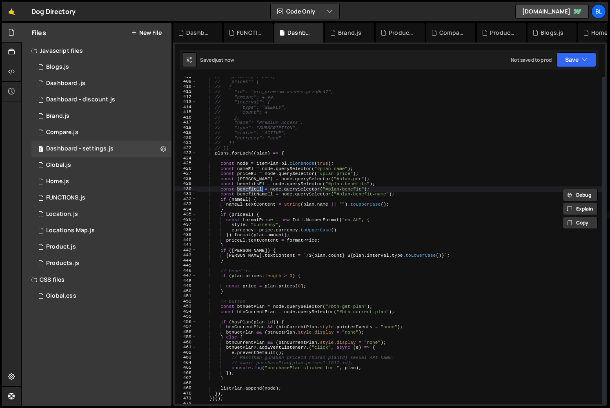
click at [254, 186] on div "// "priority": null, // "prices": [ // { // "id": "prc_premium-access-grzq0n47"…" at bounding box center [399, 243] width 405 height 338
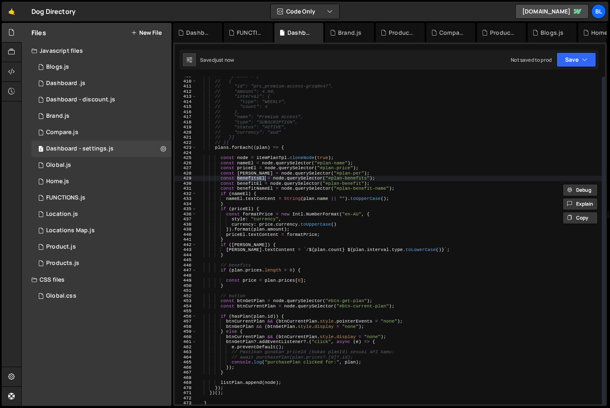
scroll to position [2088, 0]
click at [241, 322] on div "// "prices": [ // { // "id": "prc_premium-access-grzq0n47", // "amount": 4.99, …" at bounding box center [399, 242] width 405 height 338
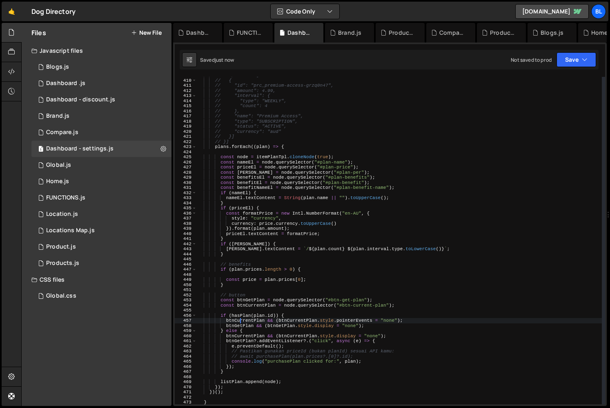
click at [269, 270] on div "// "prices": [ // { // "id": "prc_premium-access-grzq0n47", // "amount": 4.99, …" at bounding box center [399, 242] width 405 height 338
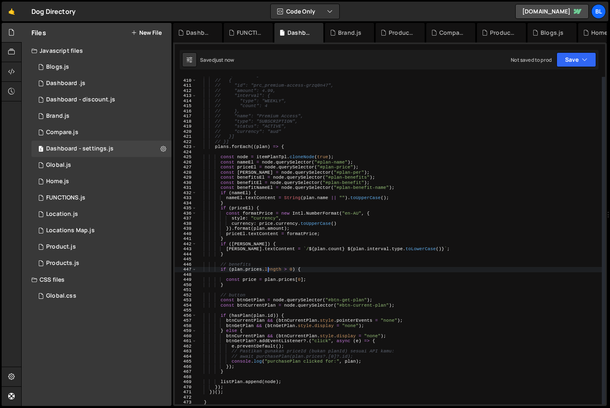
click at [264, 279] on div "// "prices": [ // { // "id": "prc_premium-access-grzq0n47", // "amount": 4.99, …" at bounding box center [399, 242] width 405 height 338
click at [318, 278] on div "// "prices": [ // { // "id": "prc_premium-access-grzq0n47", // "amount": 4.99, …" at bounding box center [399, 242] width 405 height 338
type textarea "const price = plan.prices[0];"
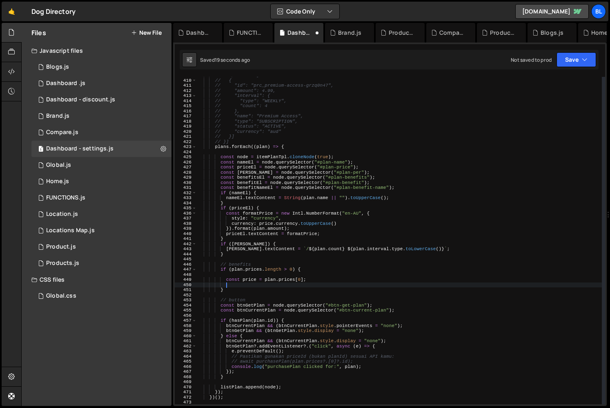
paste textarea "benefitsEl"
type textarea "benefitsEl"
paste textarea "benefitsEl"
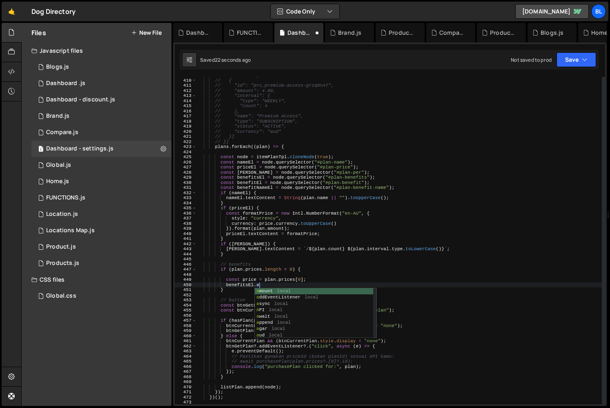
scroll to position [0, 4]
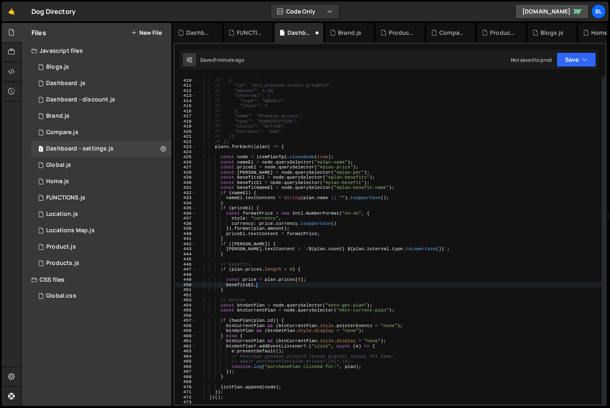
click at [360, 208] on div "// "prices": [ // { // "id": "prc_premium-access-grzq0n47", // "amount": 4.99, …" at bounding box center [399, 242] width 405 height 338
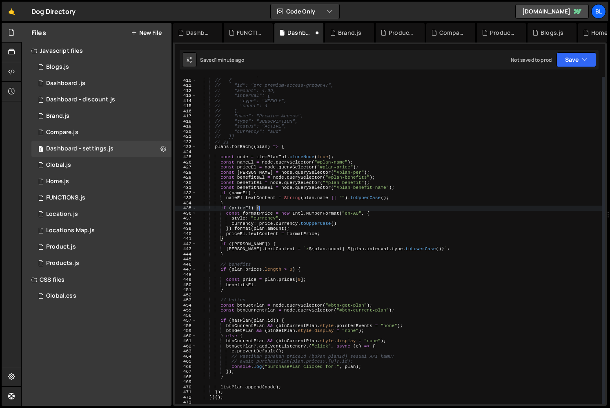
click at [250, 182] on div "// "prices": [ // { // "id": "prc_premium-access-grzq0n47", // "amount": 4.99, …" at bounding box center [399, 242] width 405 height 338
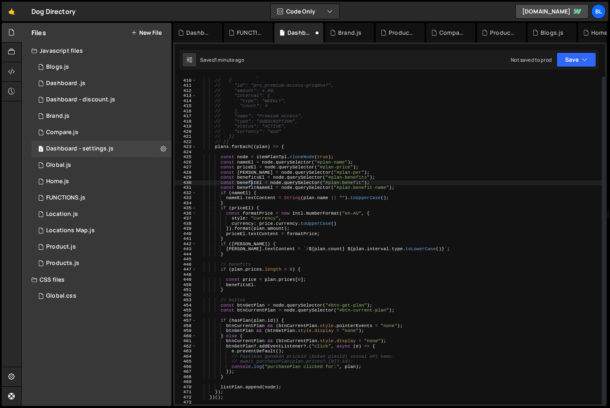
click at [250, 182] on div "// "prices": [ // { // "id": "prc_premium-access-grzq0n47", // "amount": 4.99, …" at bounding box center [399, 242] width 405 height 338
click at [273, 309] on div "// "prices": [ // { // "id": "prc_premium-access-grzq0n47", // "amount": 4.99, …" at bounding box center [399, 242] width 405 height 338
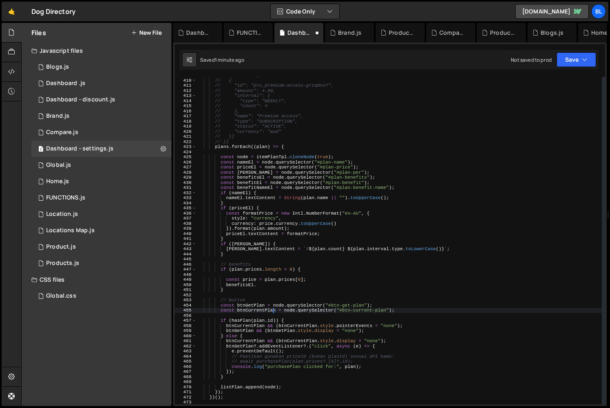
click at [260, 288] on div "// "prices": [ // { // "id": "prc_premium-access-grzq0n47", // "amount": 4.99, …" at bounding box center [399, 242] width 405 height 338
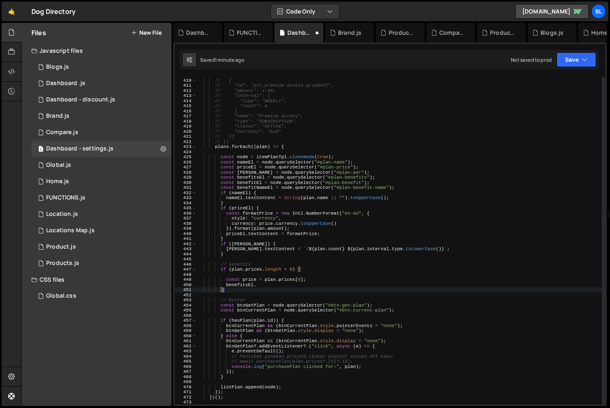
click at [271, 282] on div "// "prices": [ // { // "id": "prc_premium-access-grzq0n47", // "amount": 4.99, …" at bounding box center [399, 242] width 405 height 338
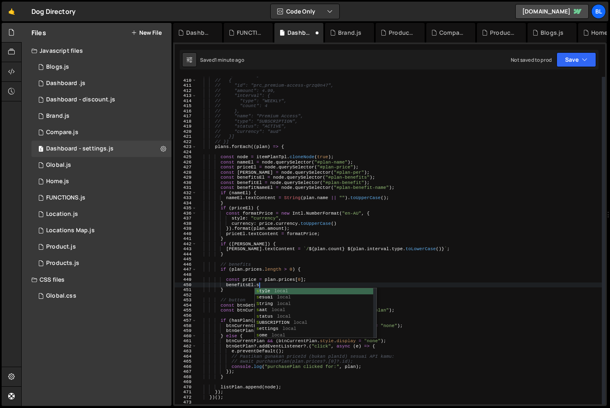
scroll to position [0, 4]
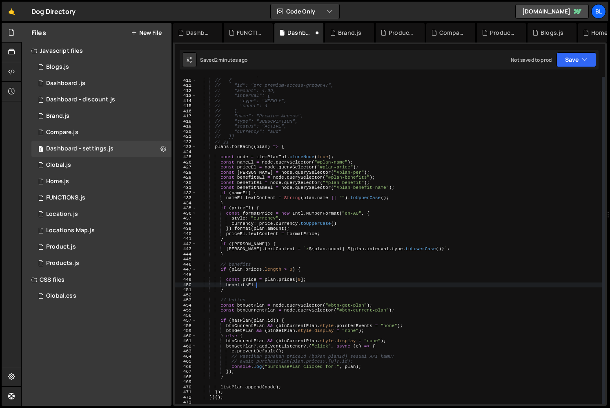
type textarea "// benefitsEl."
click at [264, 295] on div "// "prices": [ // { // "id": "prc_premium-access-grzq0n47", // "amount": 4.99, …" at bounding box center [399, 242] width 405 height 338
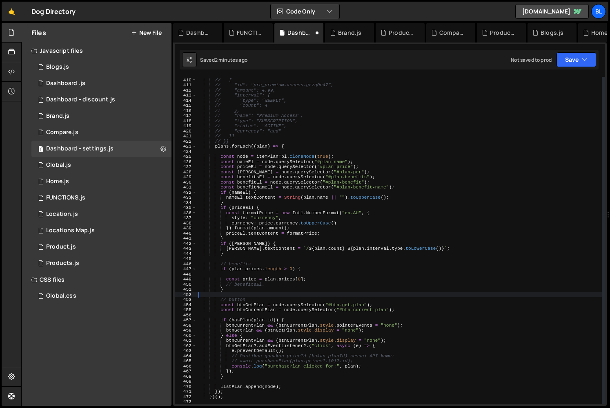
scroll to position [2095, 0]
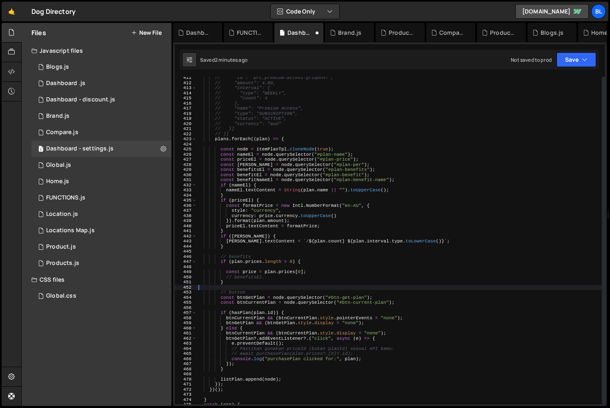
click at [275, 315] on div "// "id": "prc_premium-access-grzq0n47", // "amount": 4.99, // "interval": { // …" at bounding box center [399, 244] width 405 height 338
click at [273, 343] on div "// "id": "prc_premium-access-grzq0n47", // "amount": 4.99, // "interval": { // …" at bounding box center [399, 244] width 405 height 338
click at [268, 359] on div "// "id": "prc_premium-access-grzq0n47", // "amount": 4.99, // "interval": { // …" at bounding box center [399, 244] width 405 height 338
click at [292, 335] on div "// "id": "prc_premium-access-grzq0n47", // "amount": 4.99, // "interval": { // …" at bounding box center [399, 244] width 405 height 338
click at [320, 324] on div "// "id": "prc_premium-access-grzq0n47", // "amount": 4.99, // "interval": { // …" at bounding box center [399, 244] width 405 height 338
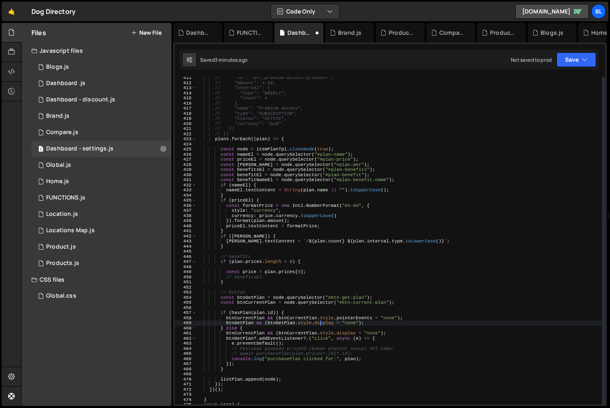
click at [293, 343] on div "// "id": "prc_premium-access-grzq0n47", // "amount": 4.99, // "interval": { // …" at bounding box center [399, 244] width 405 height 338
type textarea "e.preventDefault();"
